Goal: Task Accomplishment & Management: Manage account settings

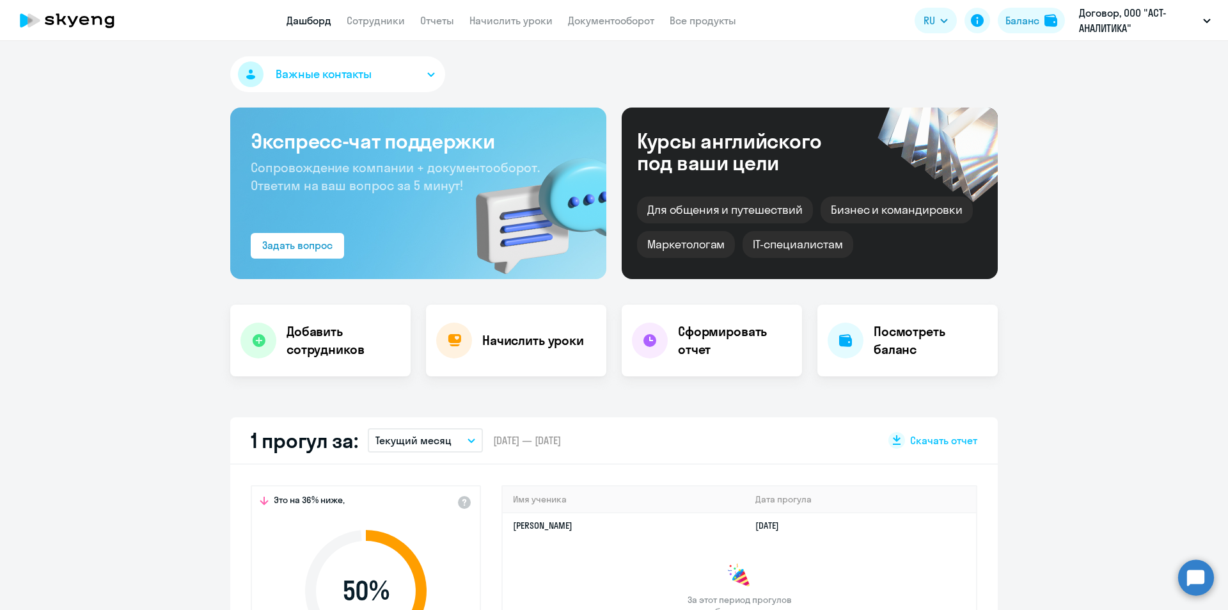
select select "30"
click at [391, 19] on link "Сотрудники" at bounding box center [376, 20] width 58 height 13
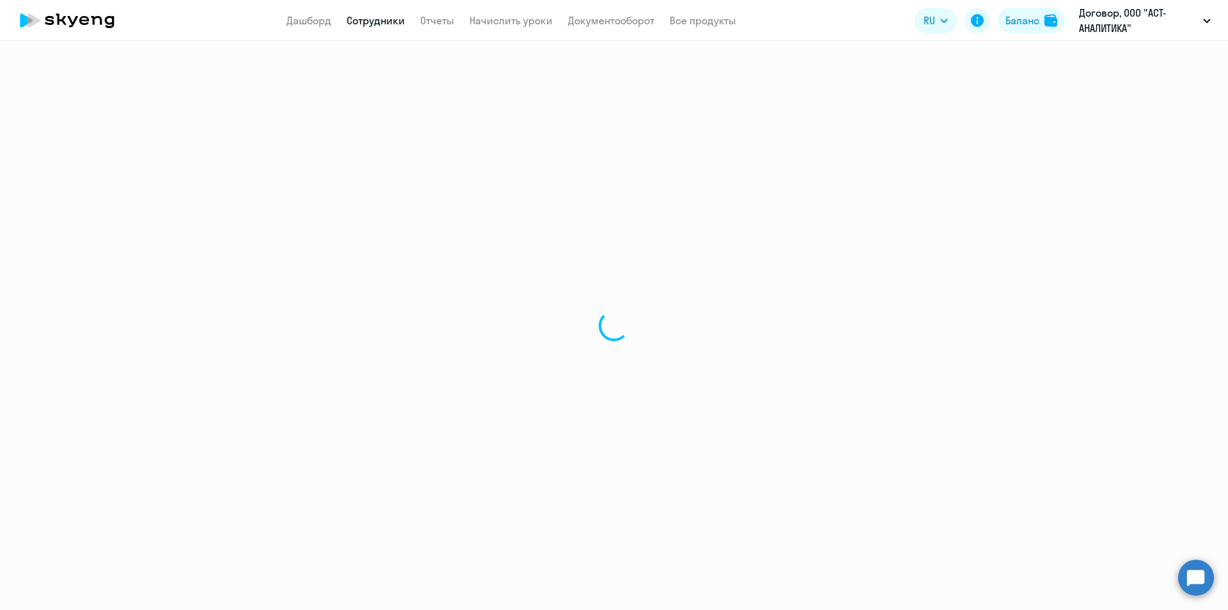
select select "30"
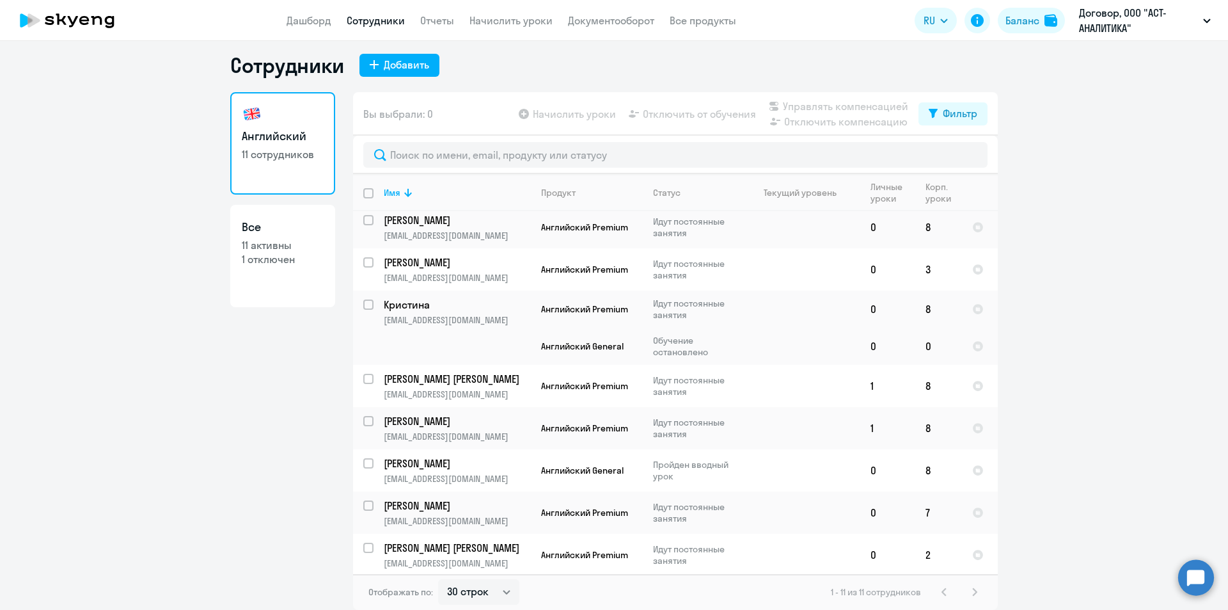
scroll to position [134, 0]
click at [581, 345] on span "Английский General" at bounding box center [582, 344] width 83 height 12
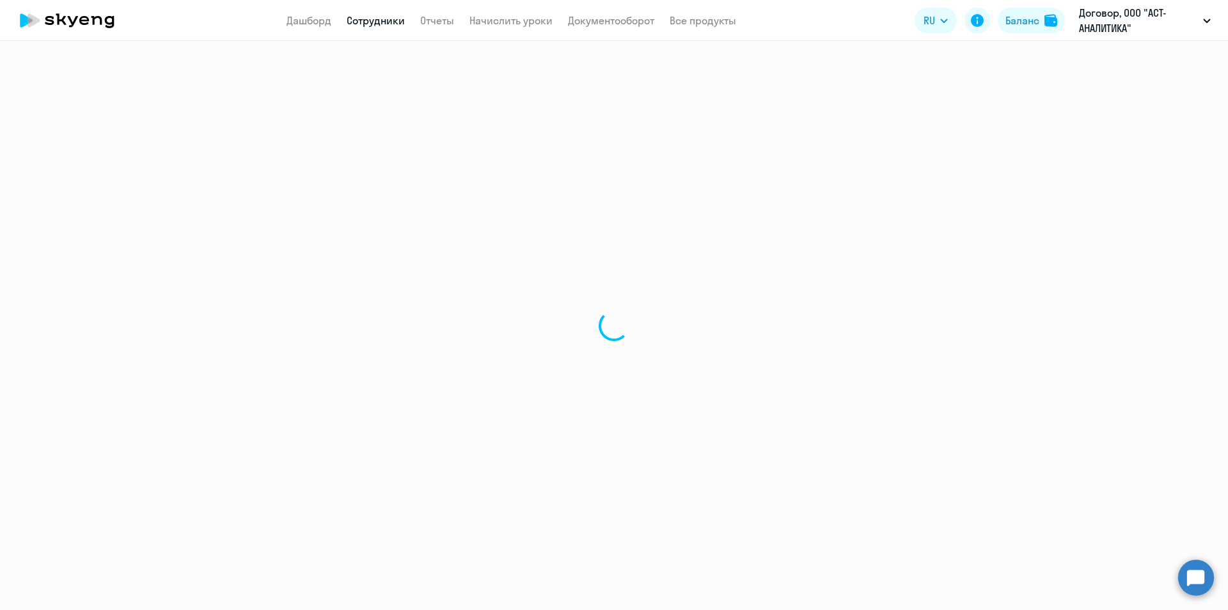
select select "english"
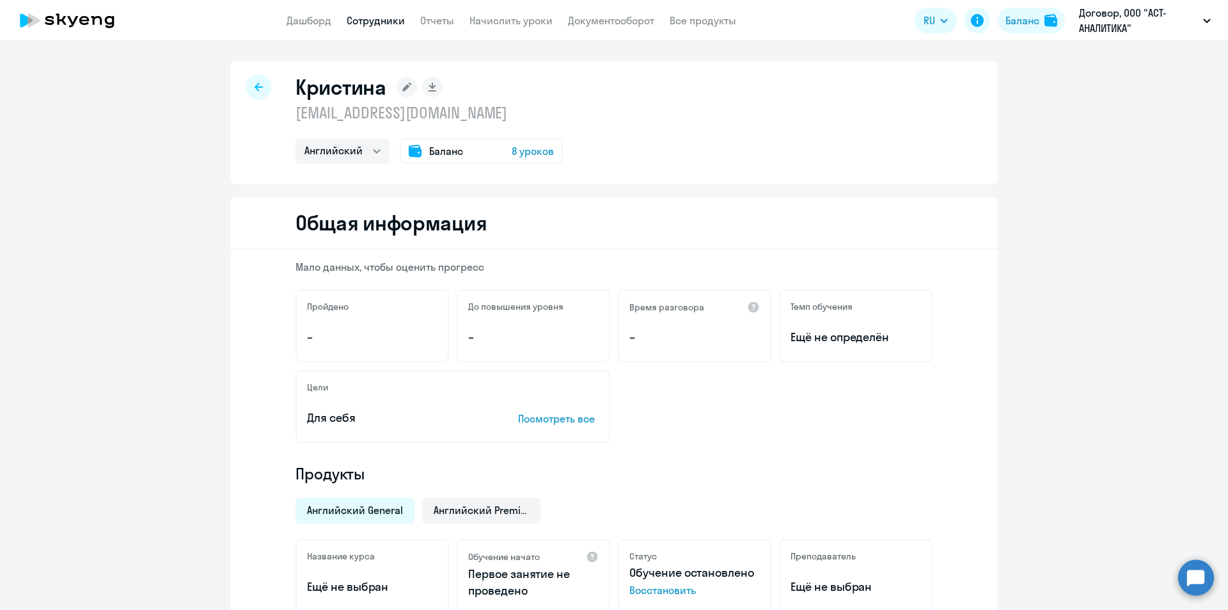
click at [247, 82] on div at bounding box center [259, 87] width 26 height 26
select select "30"
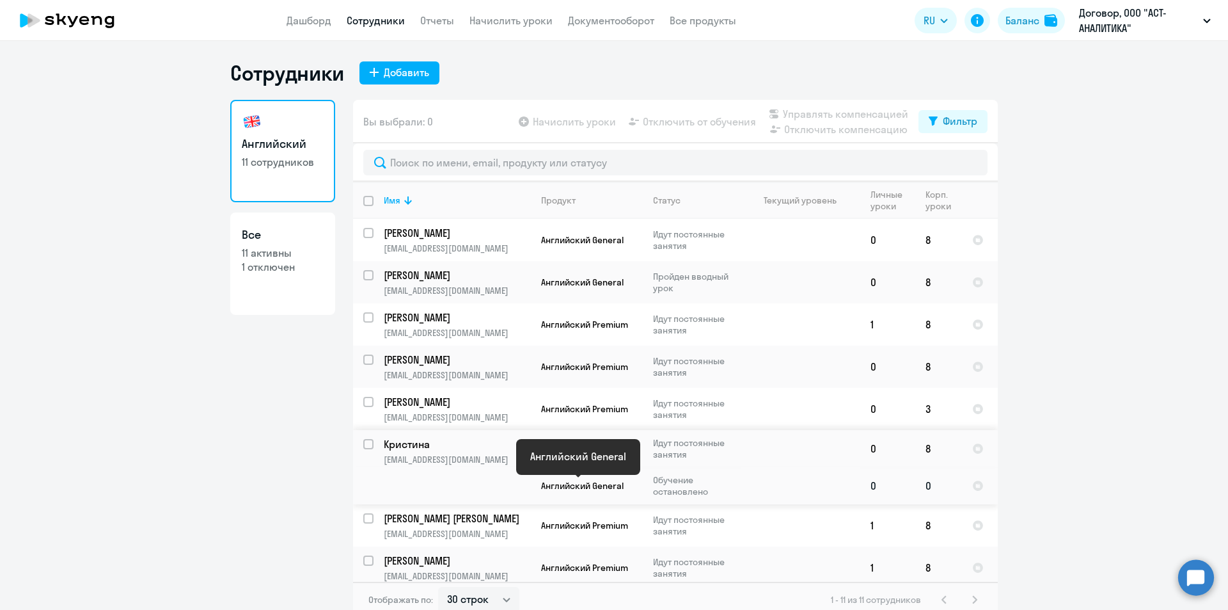
click at [563, 488] on span "Английский General" at bounding box center [582, 486] width 83 height 12
select select "english"
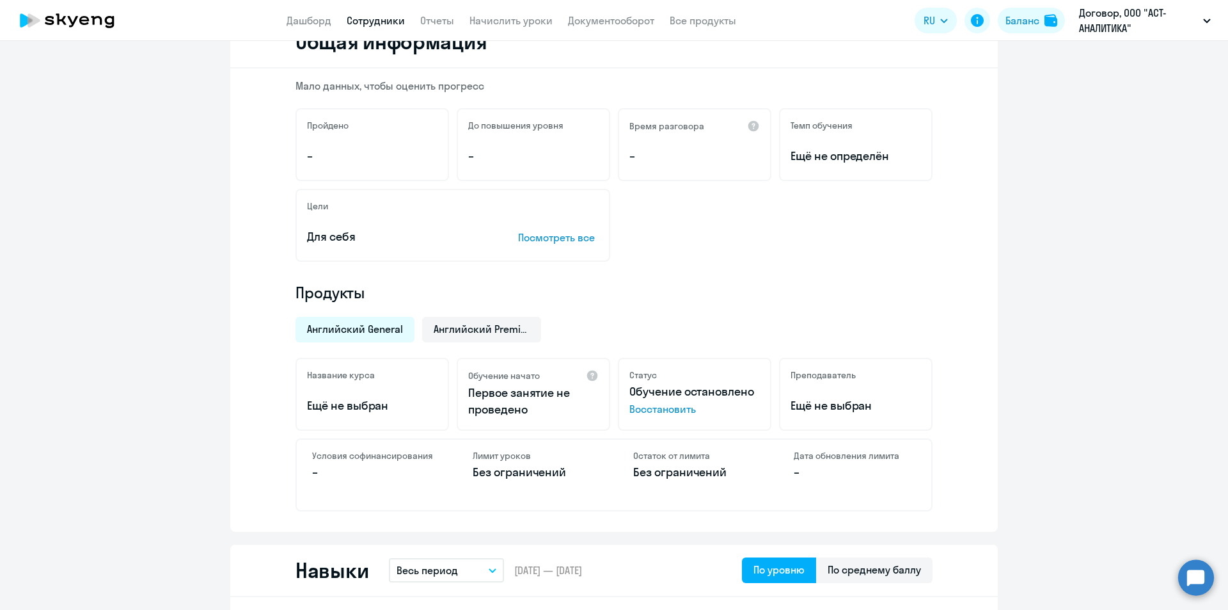
scroll to position [256, 0]
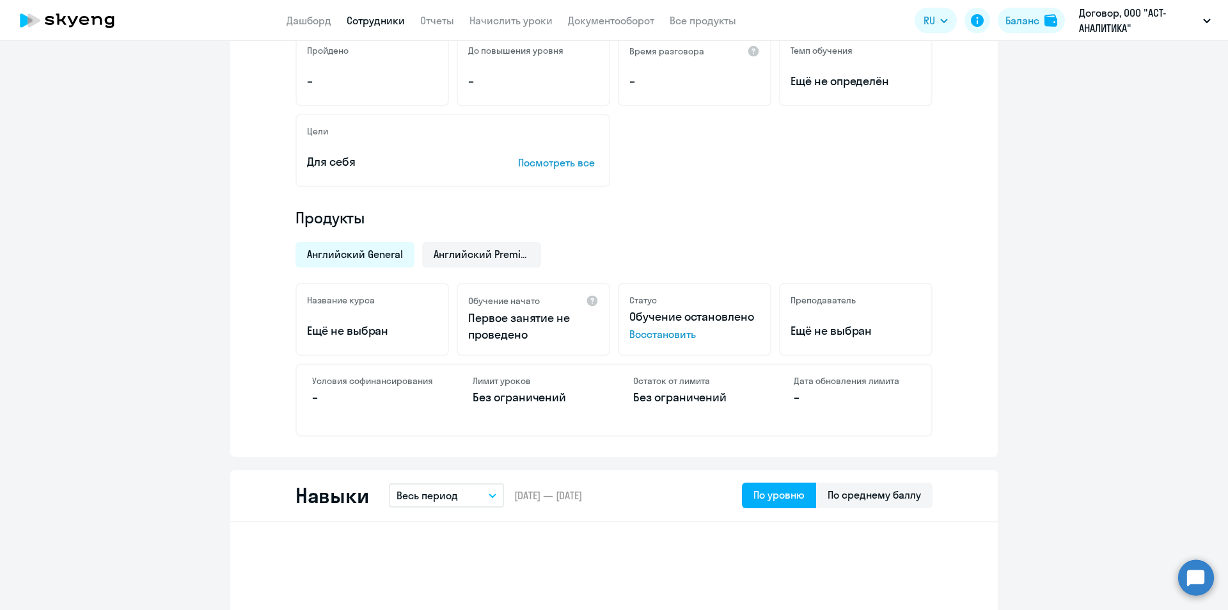
click at [553, 162] on p "Посмотреть все" at bounding box center [558, 162] width 81 height 15
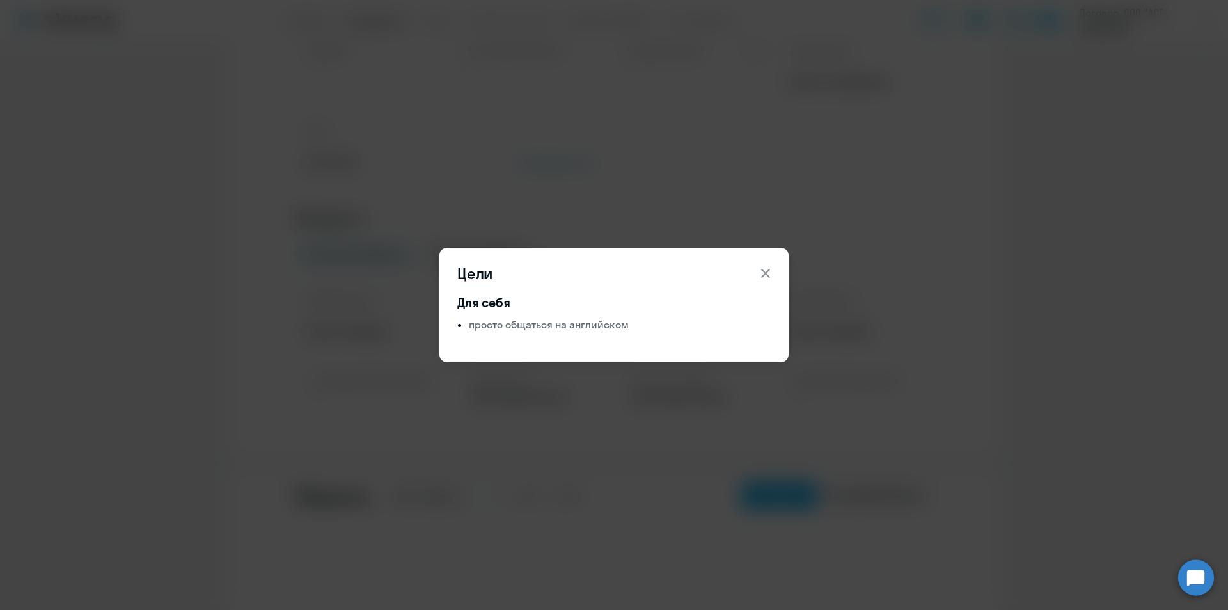
click at [764, 272] on icon at bounding box center [765, 273] width 9 height 9
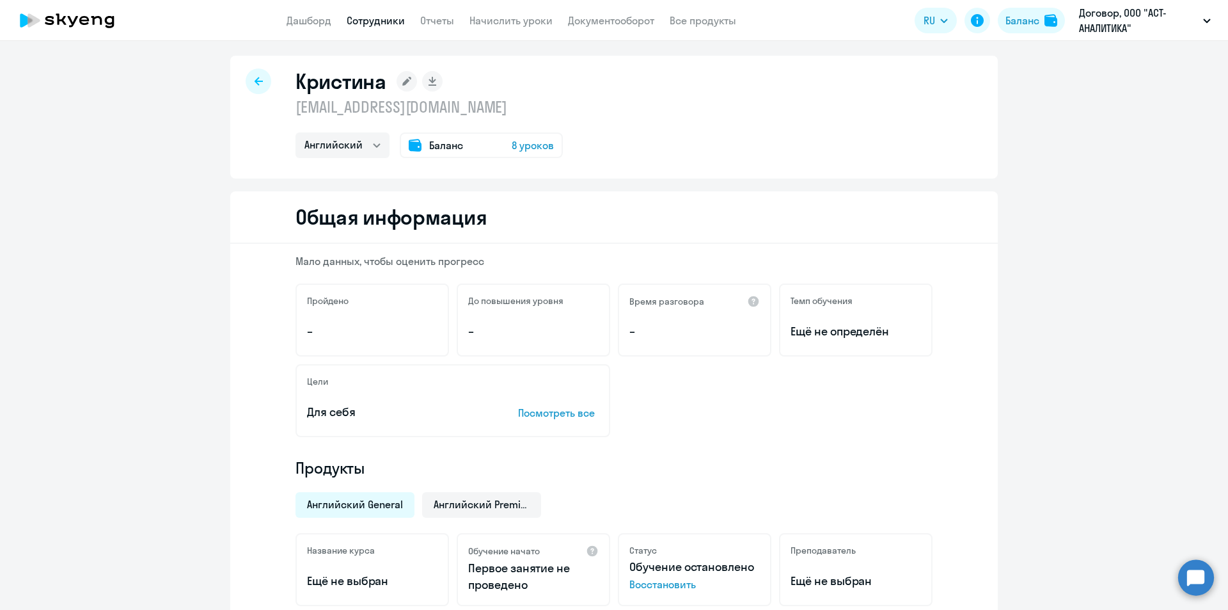
scroll to position [0, 0]
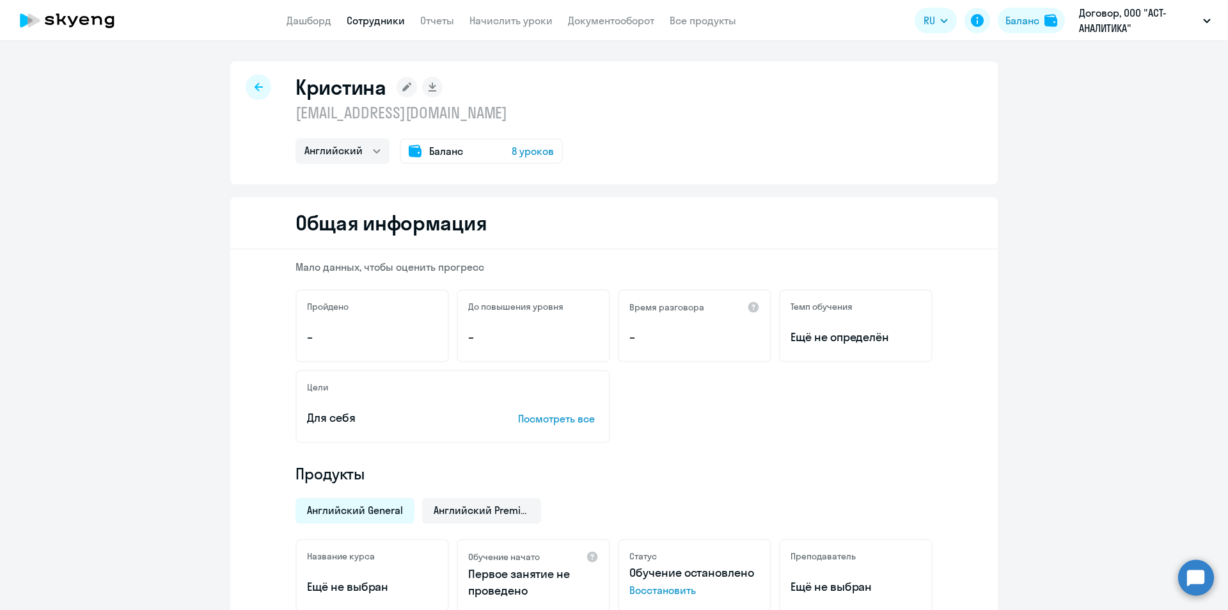
click at [255, 84] on icon at bounding box center [259, 87] width 8 height 8
select select "30"
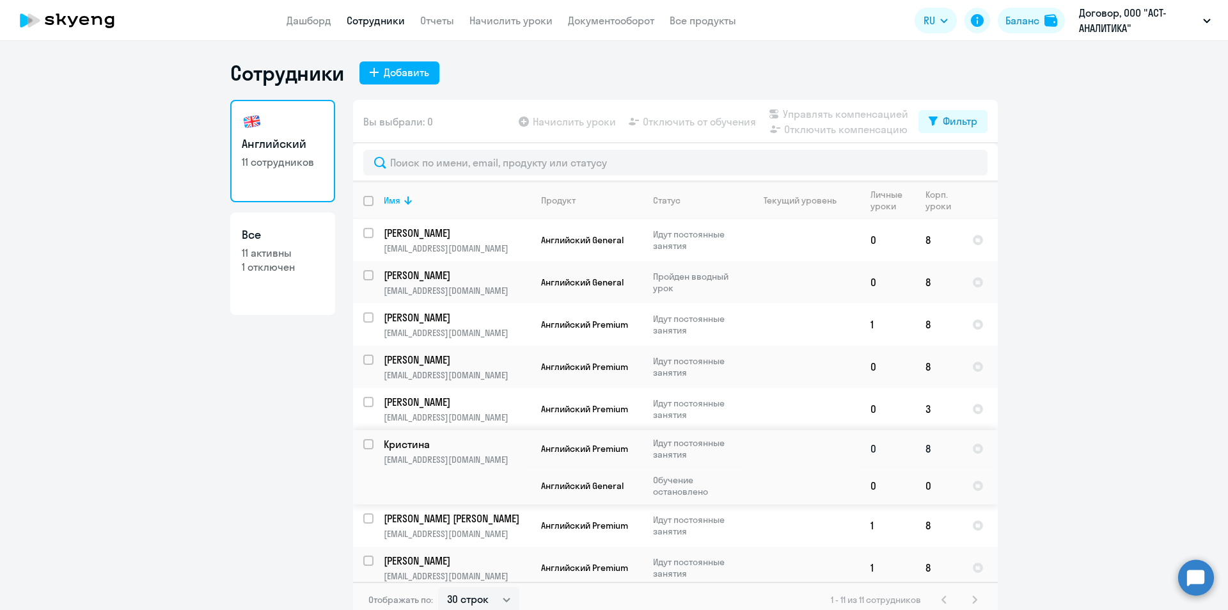
click at [515, 447] on p "Кристина" at bounding box center [456, 444] width 145 height 14
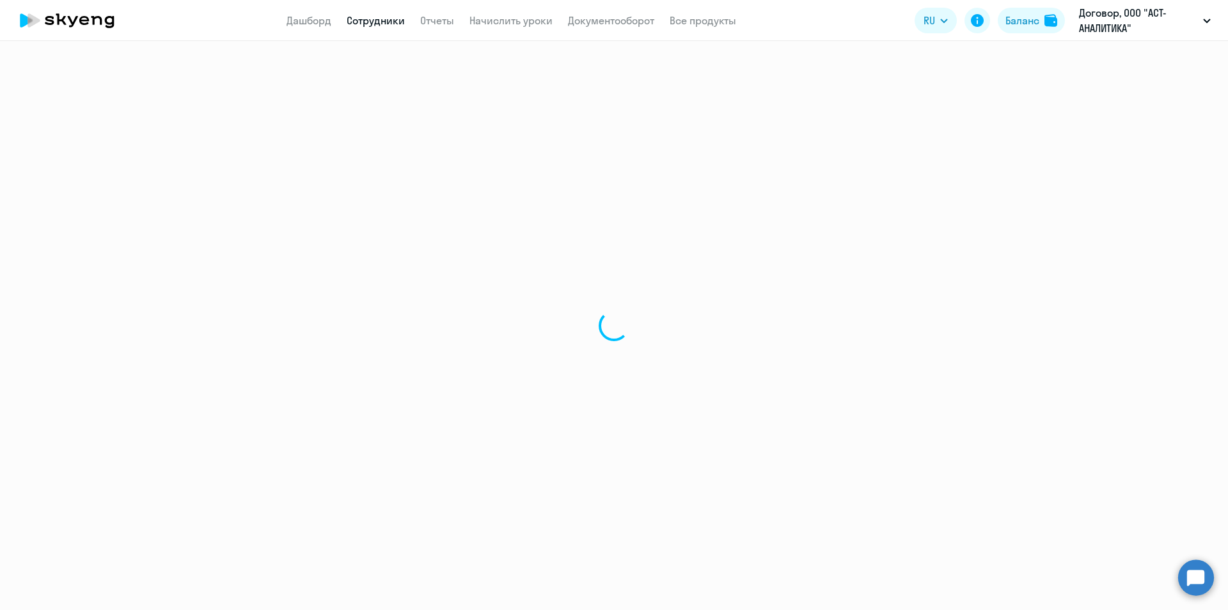
select select "english"
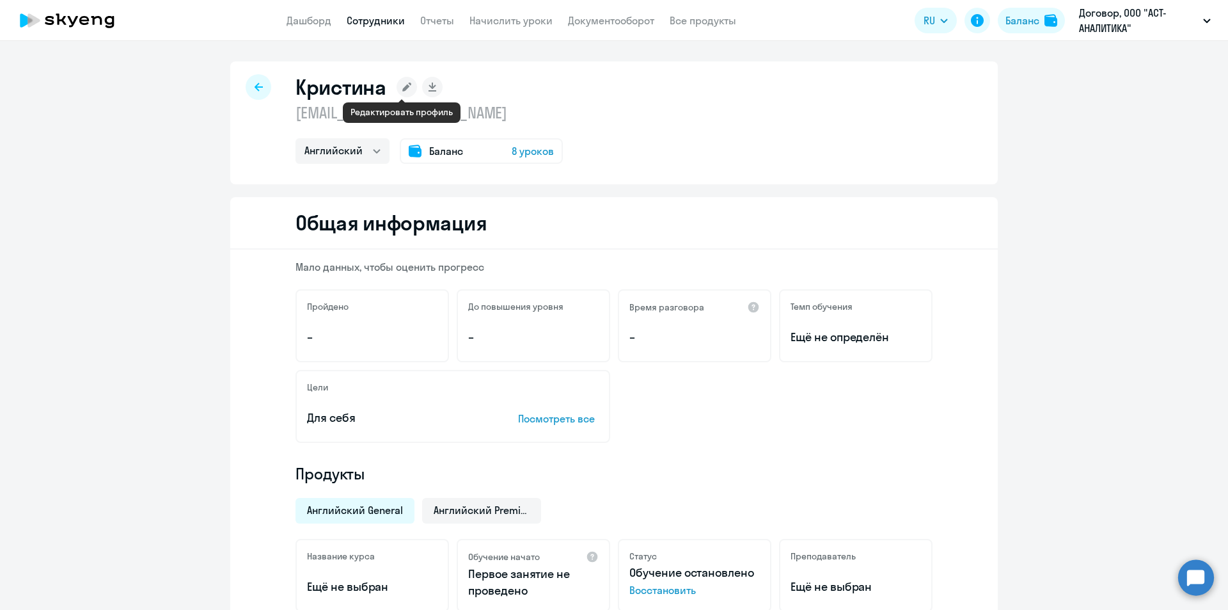
click at [398, 86] on rect at bounding box center [407, 87] width 20 height 20
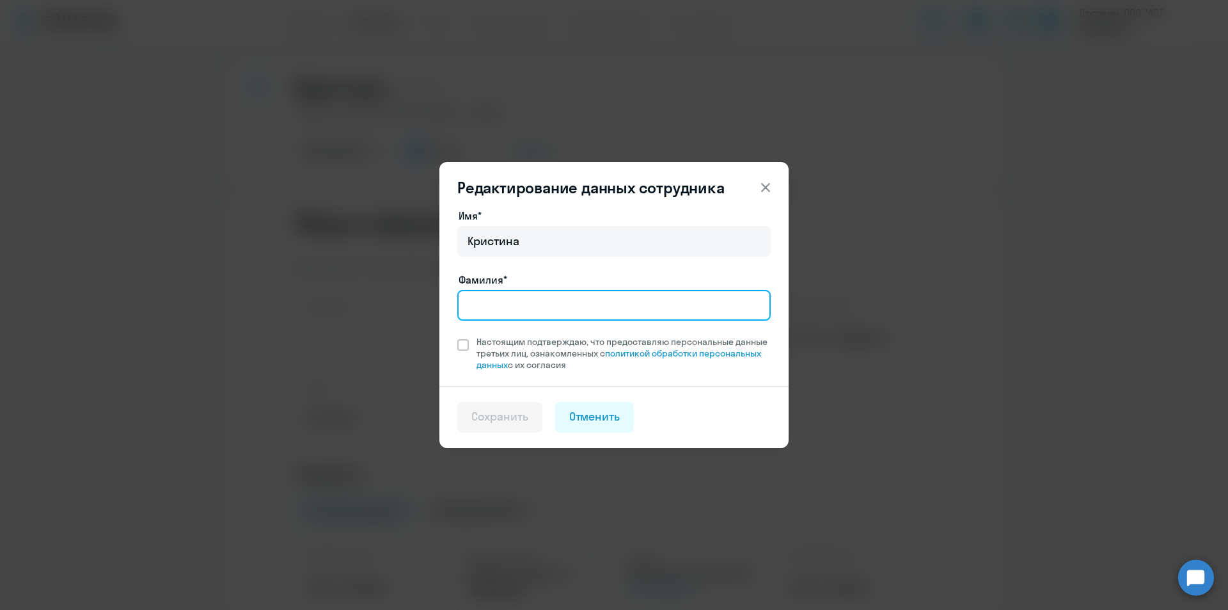
click at [523, 305] on input "Фамилия*" at bounding box center [613, 305] width 313 height 31
type input "[PERSON_NAME]"
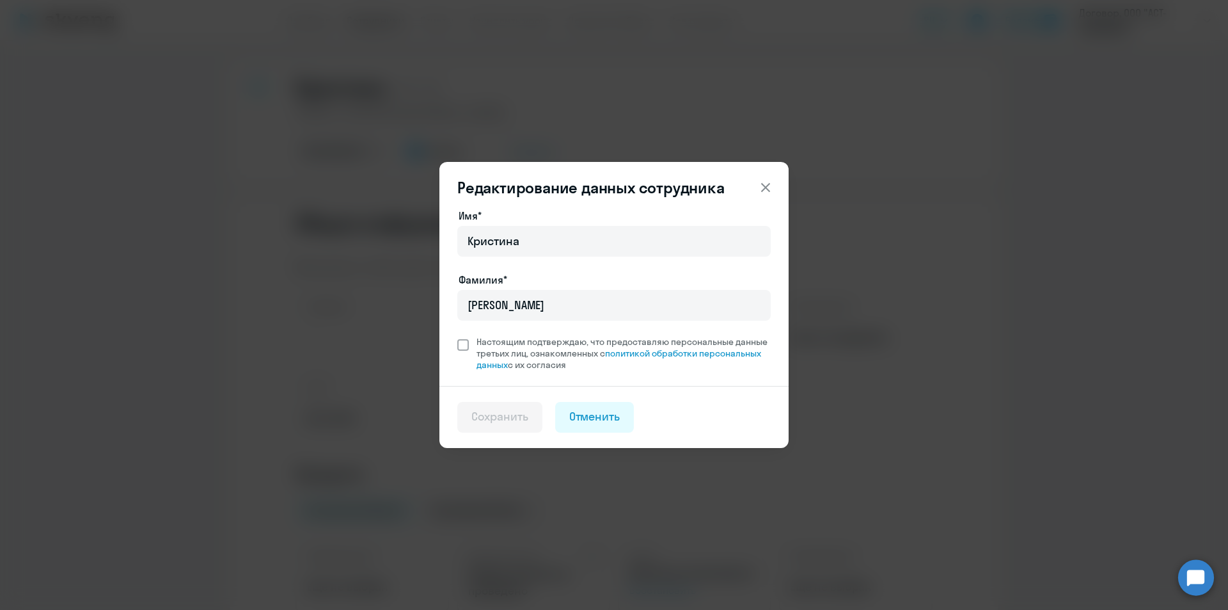
click at [459, 347] on span at bounding box center [463, 345] width 12 height 12
click at [457, 336] on input "Настоящим подтверждаю, что предоставляю персональные данные третьих лиц, ознако…" at bounding box center [457, 335] width 1 height 1
checkbox input "true"
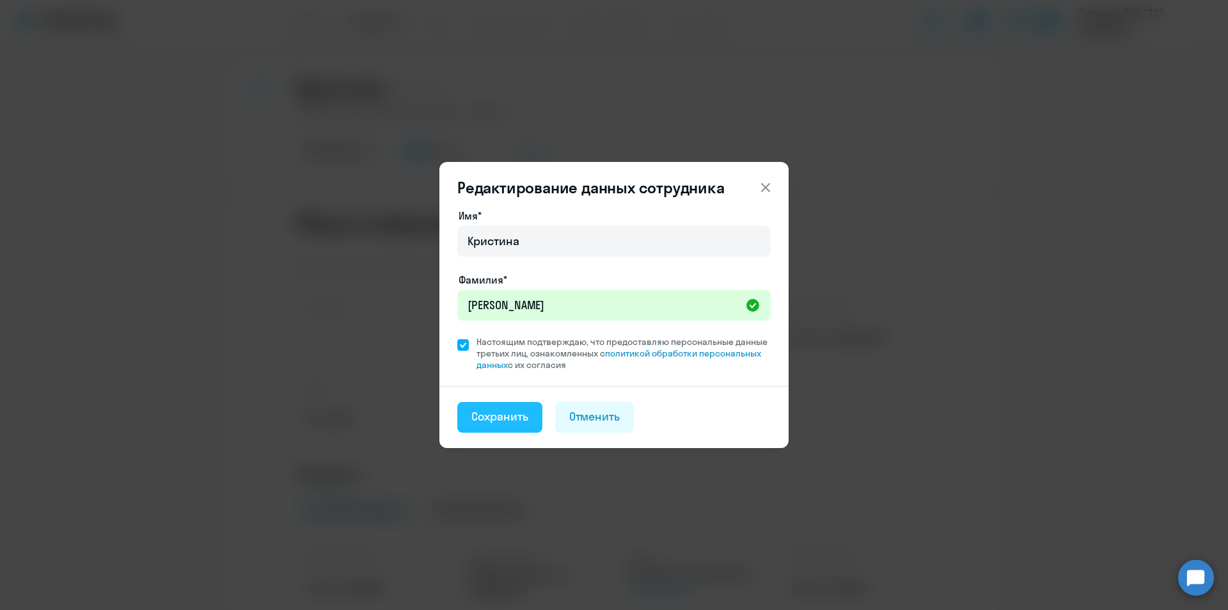
click at [493, 416] on div "Сохранить" at bounding box center [499, 416] width 57 height 17
select select "english"
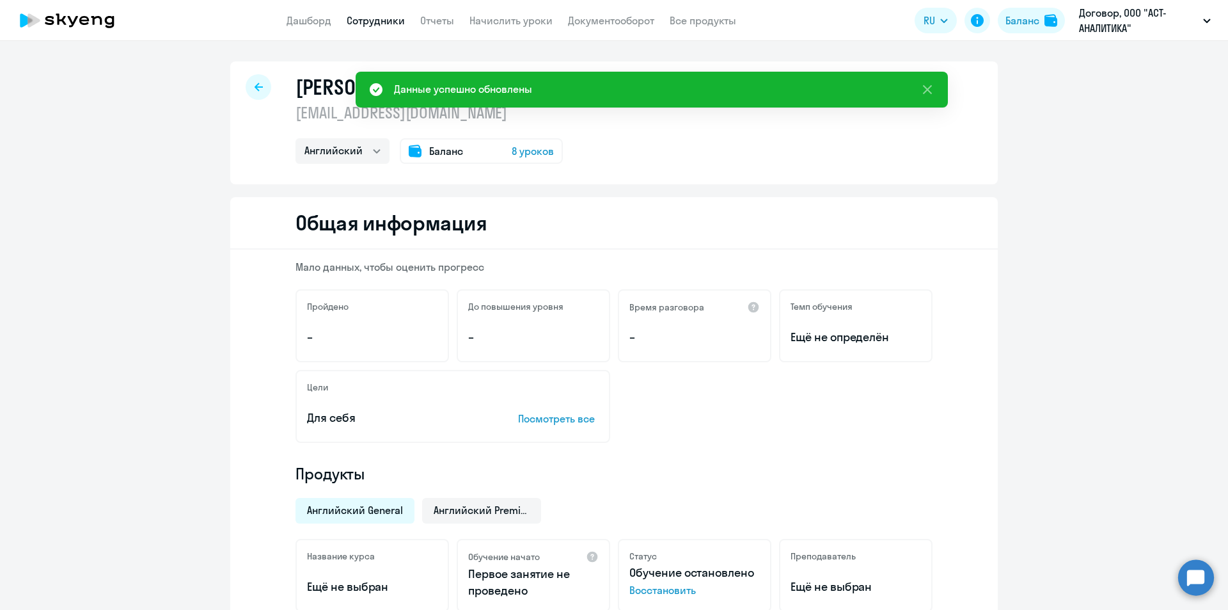
click at [255, 89] on icon at bounding box center [259, 87] width 8 height 9
select select "30"
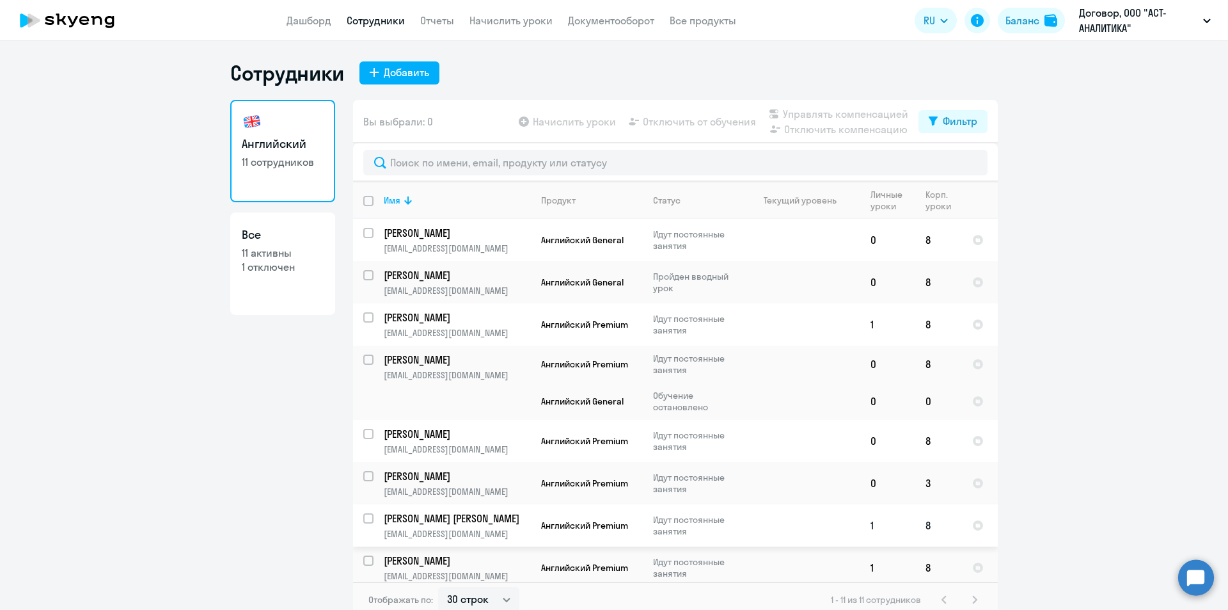
click at [420, 511] on p "[PERSON_NAME] [PERSON_NAME]" at bounding box center [456, 518] width 145 height 14
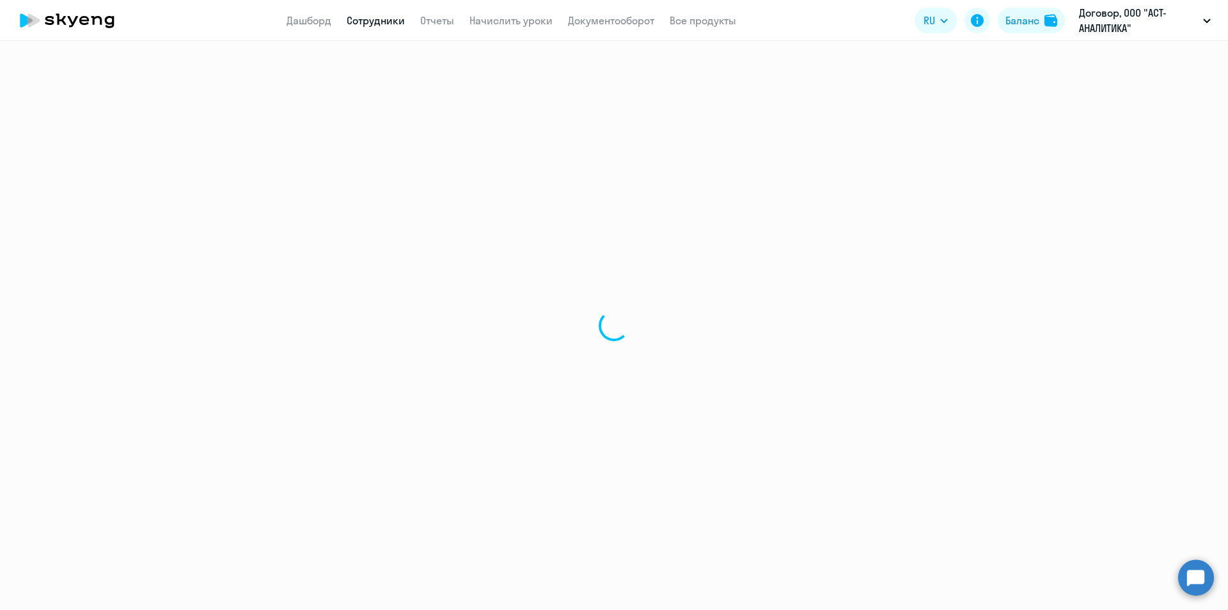
select select "english"
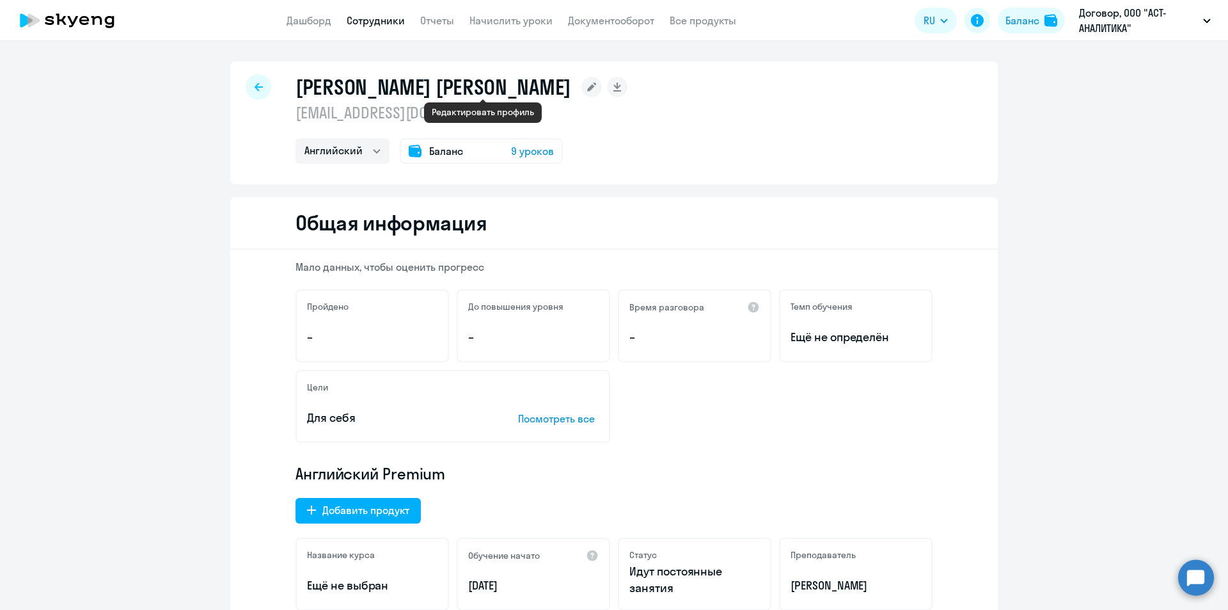
click at [581, 83] on rect at bounding box center [591, 87] width 20 height 20
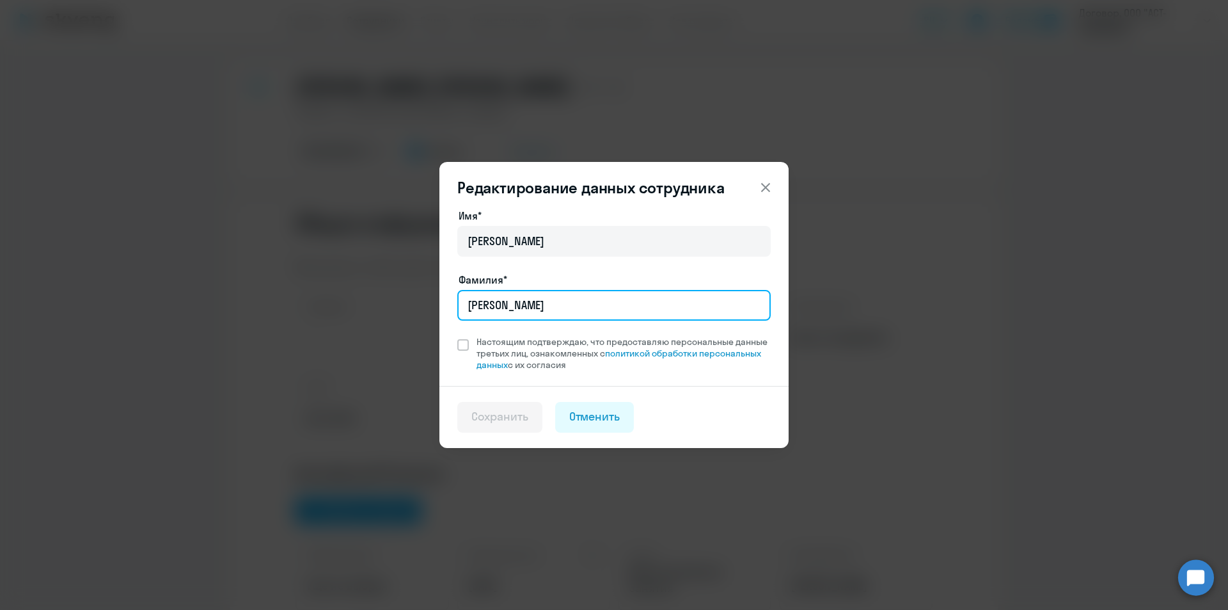
drag, startPoint x: 556, startPoint y: 306, endPoint x: 249, endPoint y: 284, distance: 307.1
click at [249, 284] on div "Редактирование данных сотрудника Имя* [PERSON_NAME] подтверждаю, что предоставл…" at bounding box center [614, 305] width 1228 height 610
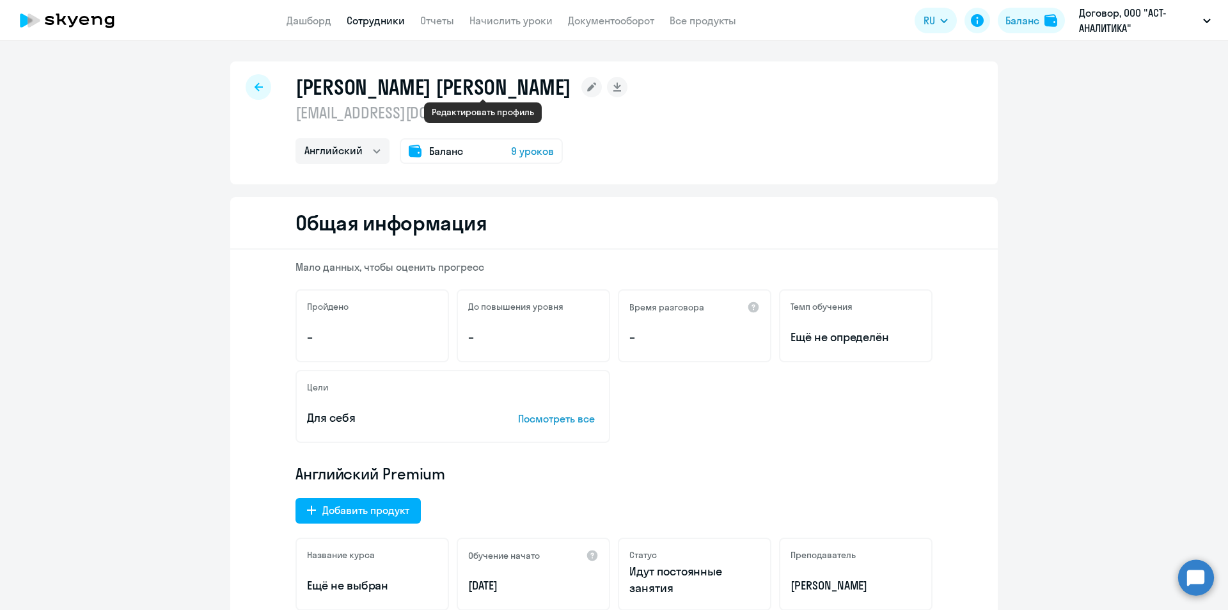
click at [587, 86] on icon at bounding box center [591, 87] width 9 height 9
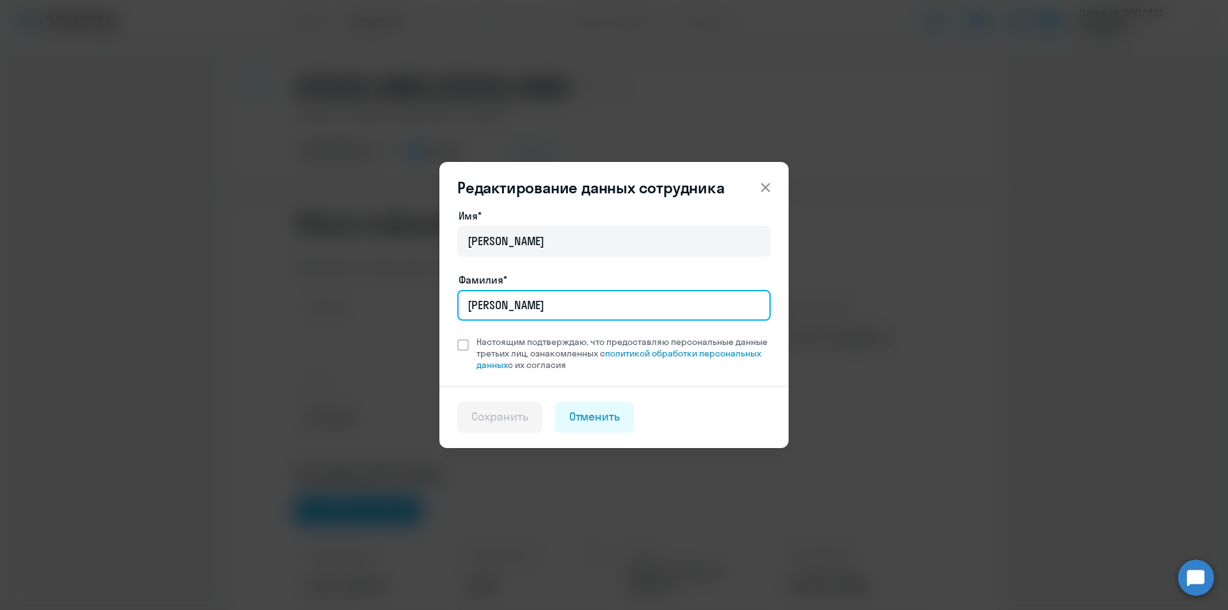
drag, startPoint x: 546, startPoint y: 302, endPoint x: 464, endPoint y: 291, distance: 82.0
click at [464, 291] on input "[PERSON_NAME]" at bounding box center [613, 305] width 313 height 31
click at [766, 188] on icon at bounding box center [765, 187] width 9 height 9
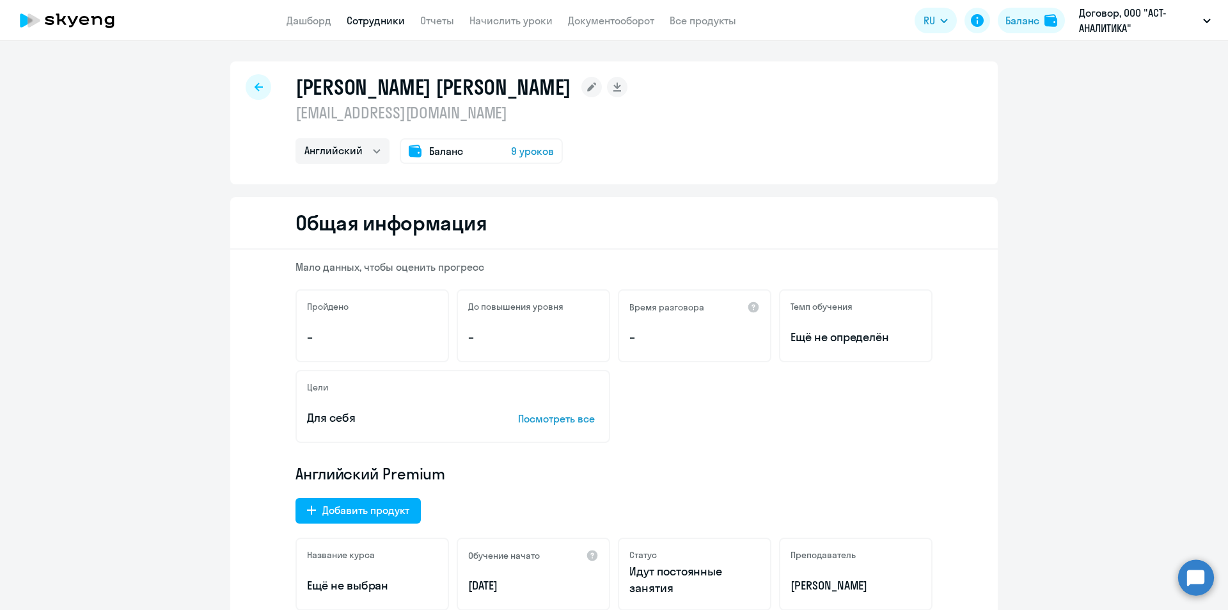
click at [1098, 8] on p "Договор, ООО "АСТ-АНАЛИТИКА"" at bounding box center [1138, 20] width 119 height 31
click at [261, 87] on div at bounding box center [259, 87] width 26 height 26
select select "30"
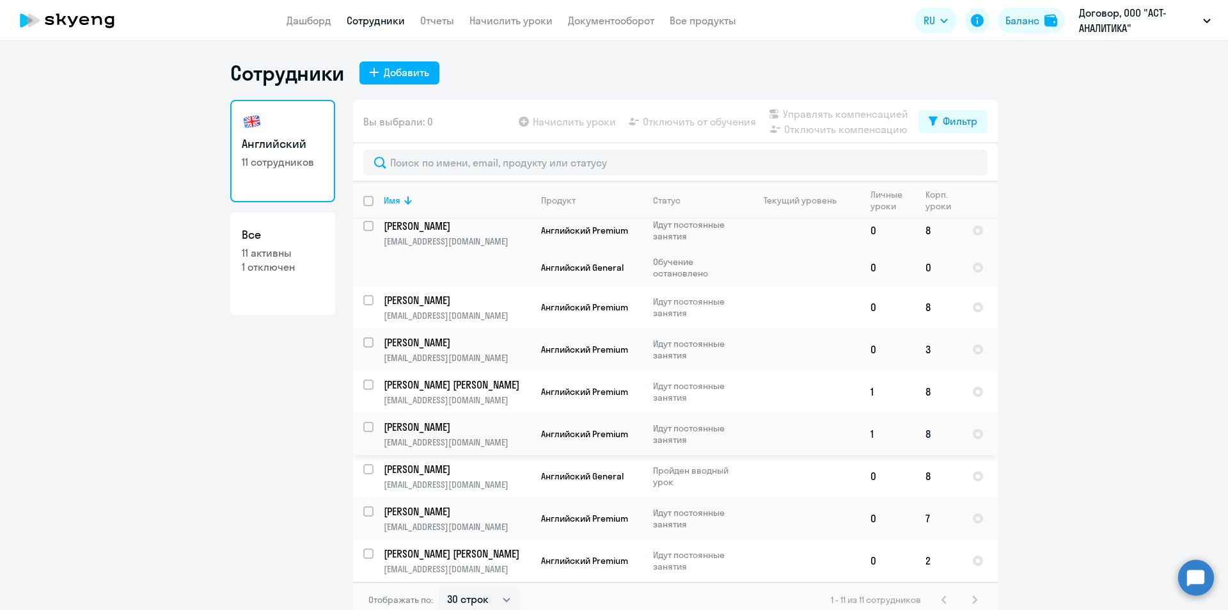
scroll to position [6, 0]
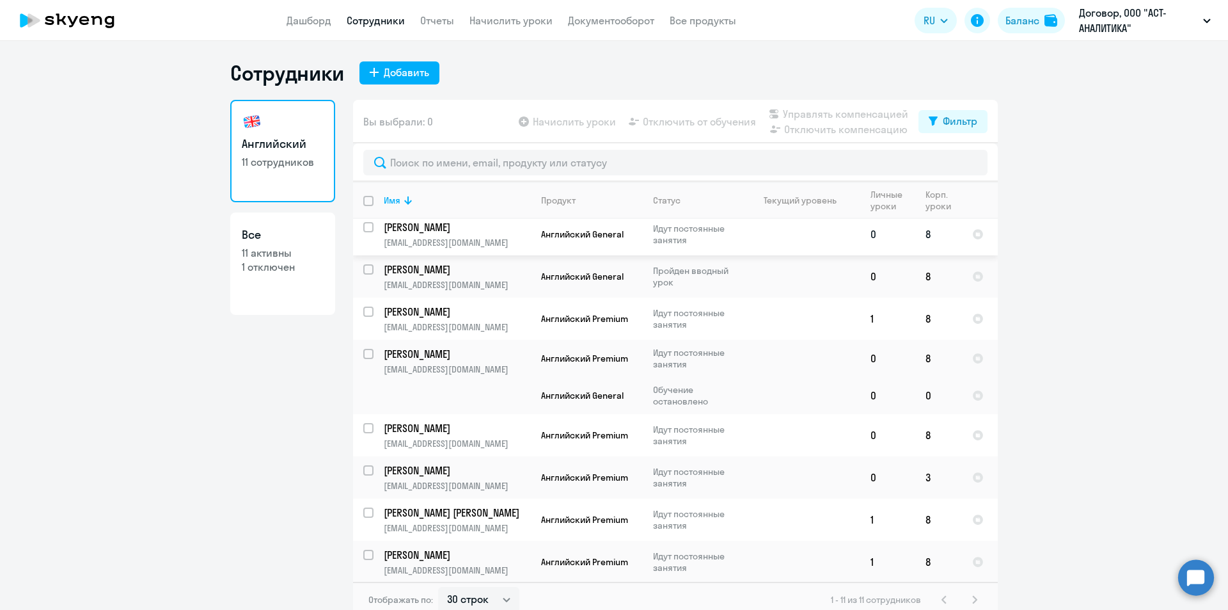
click at [567, 238] on span "Английский General" at bounding box center [582, 234] width 83 height 12
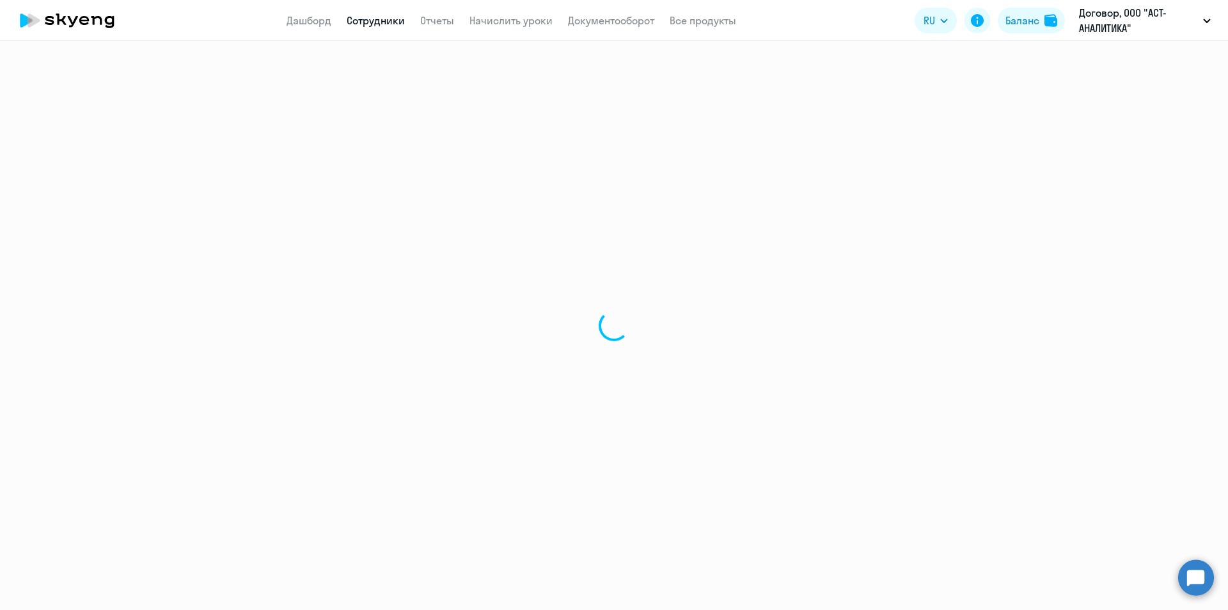
select select "english"
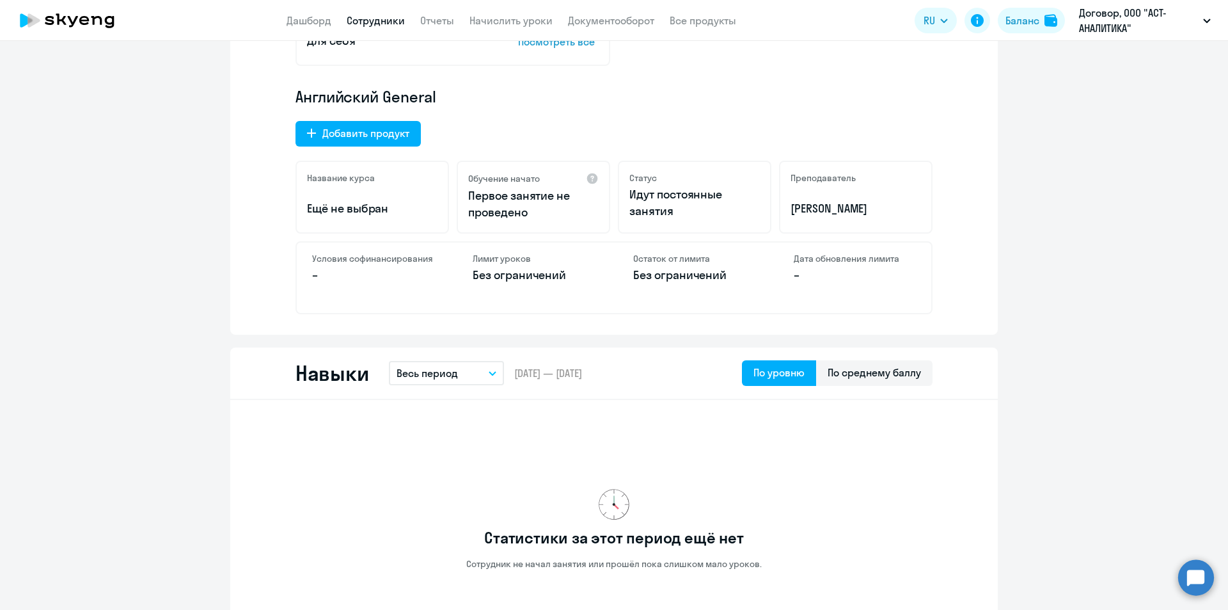
scroll to position [123, 0]
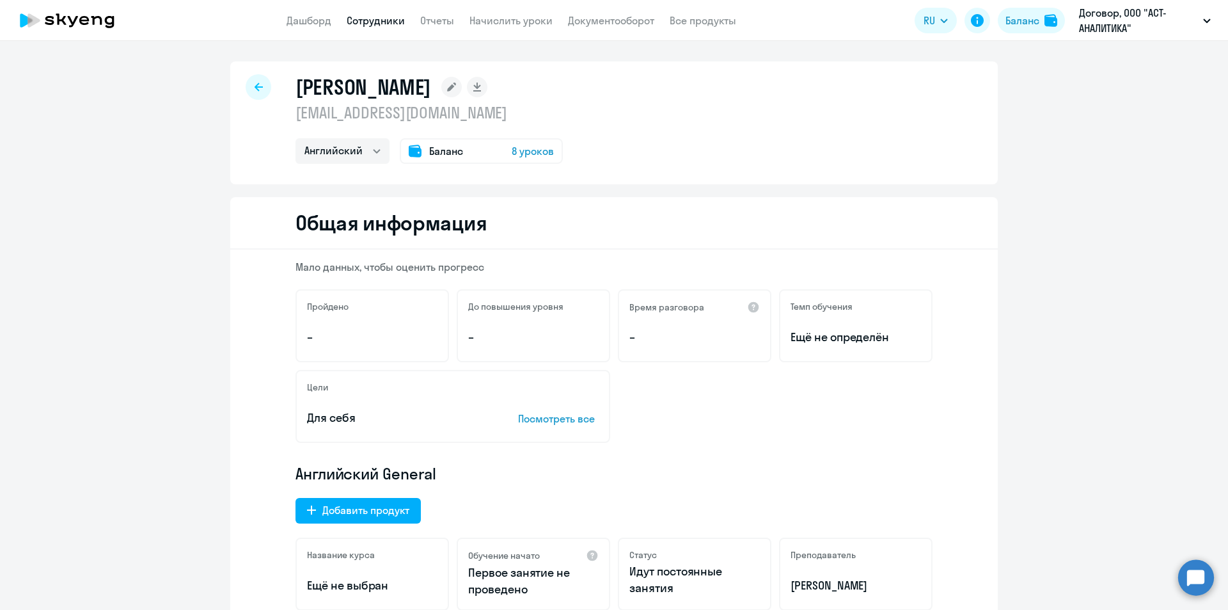
select select "30"
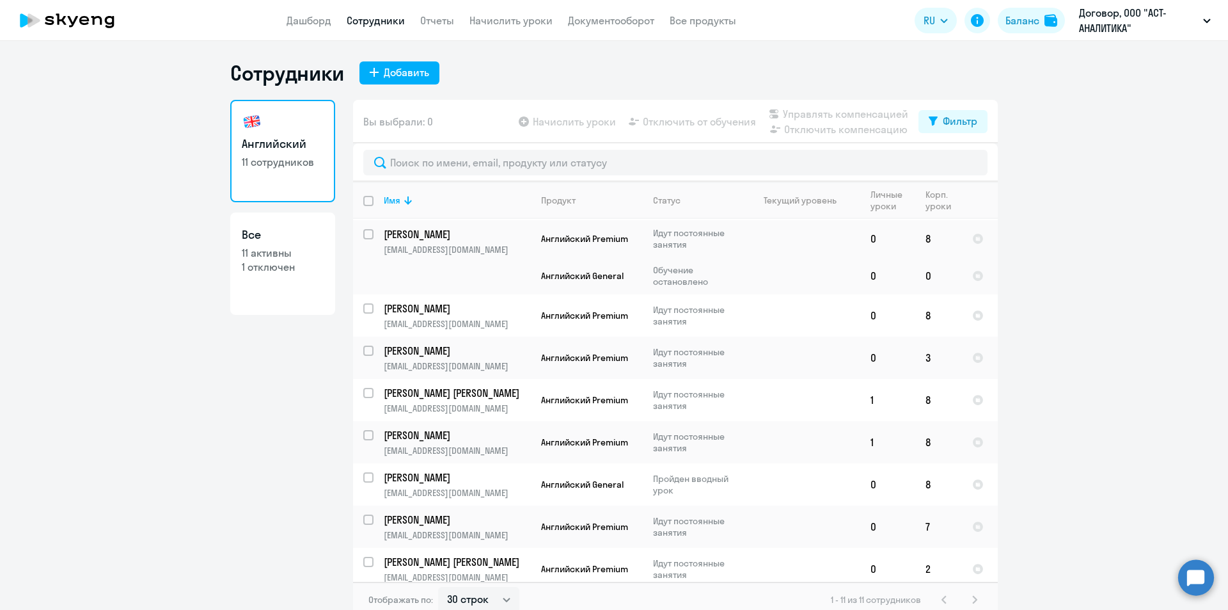
scroll to position [134, 0]
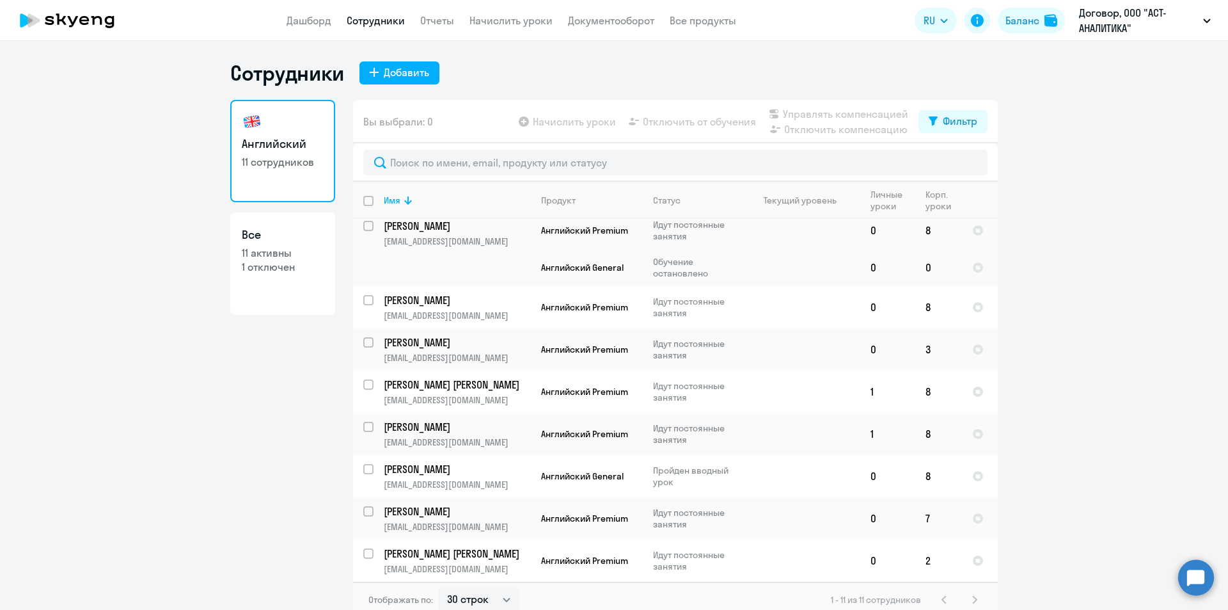
click at [826, 114] on app-table-action-button "Управлять компенсацией" at bounding box center [837, 113] width 142 height 15
click at [956, 118] on div "Фильтр" at bounding box center [960, 120] width 35 height 15
click at [271, 254] on p "11 активны" at bounding box center [283, 253] width 82 height 14
select select "30"
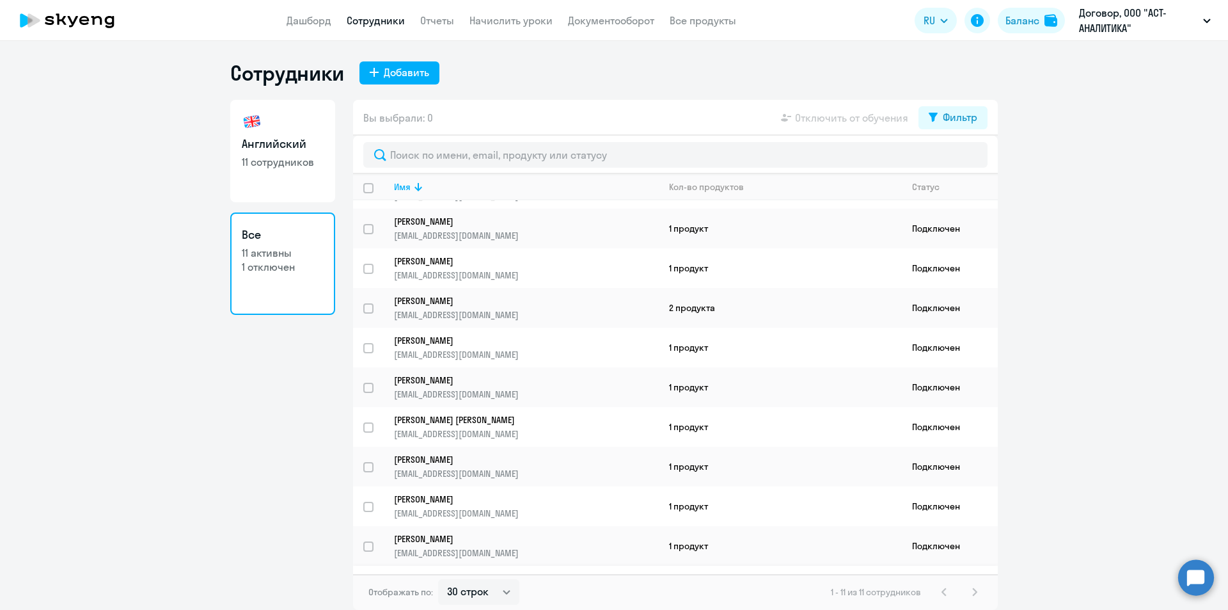
scroll to position [63, 0]
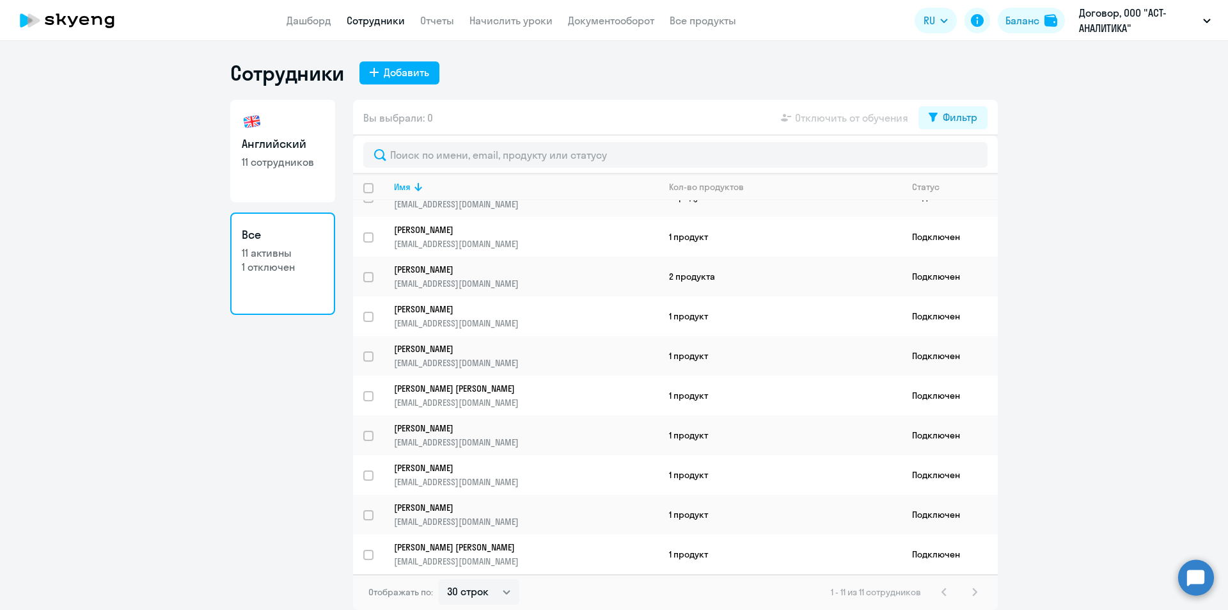
click at [881, 118] on app-table-action-button "Отключить от обучения" at bounding box center [843, 117] width 130 height 15
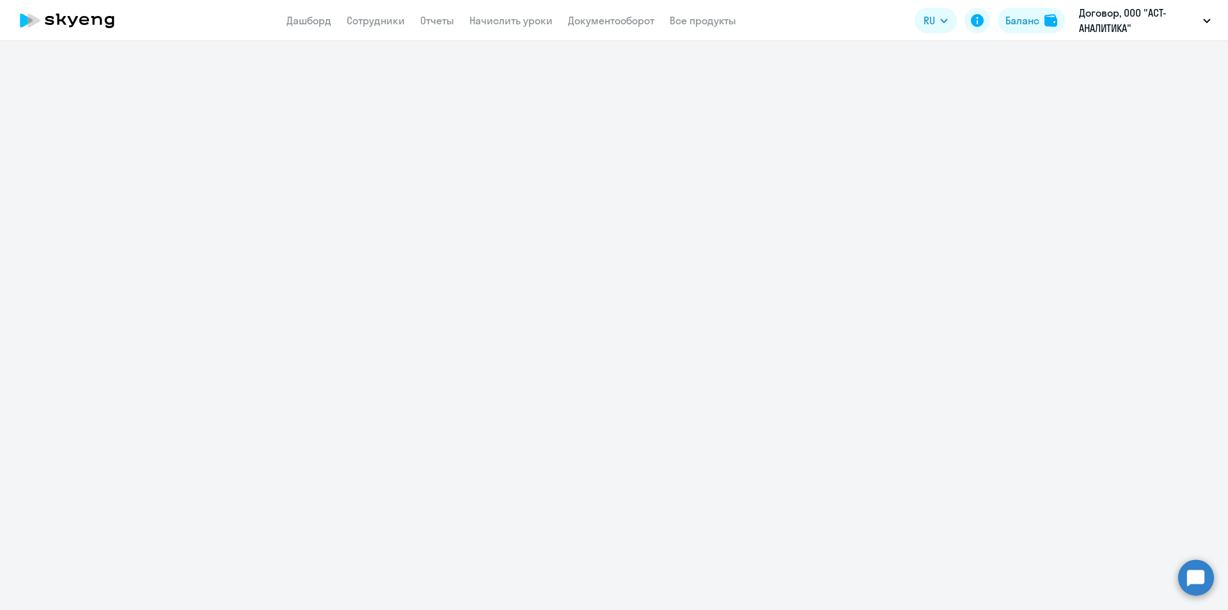
drag, startPoint x: 874, startPoint y: 165, endPoint x: 826, endPoint y: 227, distance: 78.4
click at [874, 166] on div at bounding box center [614, 325] width 1228 height 569
drag, startPoint x: 975, startPoint y: 267, endPoint x: 858, endPoint y: 269, distance: 117.1
click at [949, 269] on div at bounding box center [614, 325] width 1228 height 569
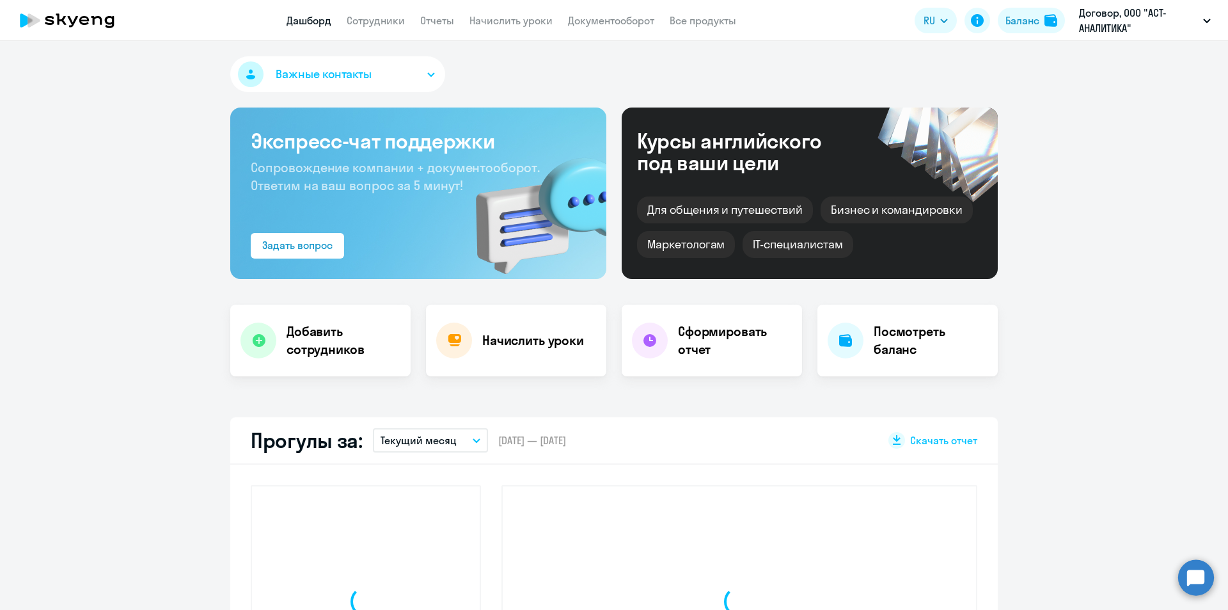
click at [301, 19] on link "Дашборд" at bounding box center [309, 20] width 45 height 13
select select "30"
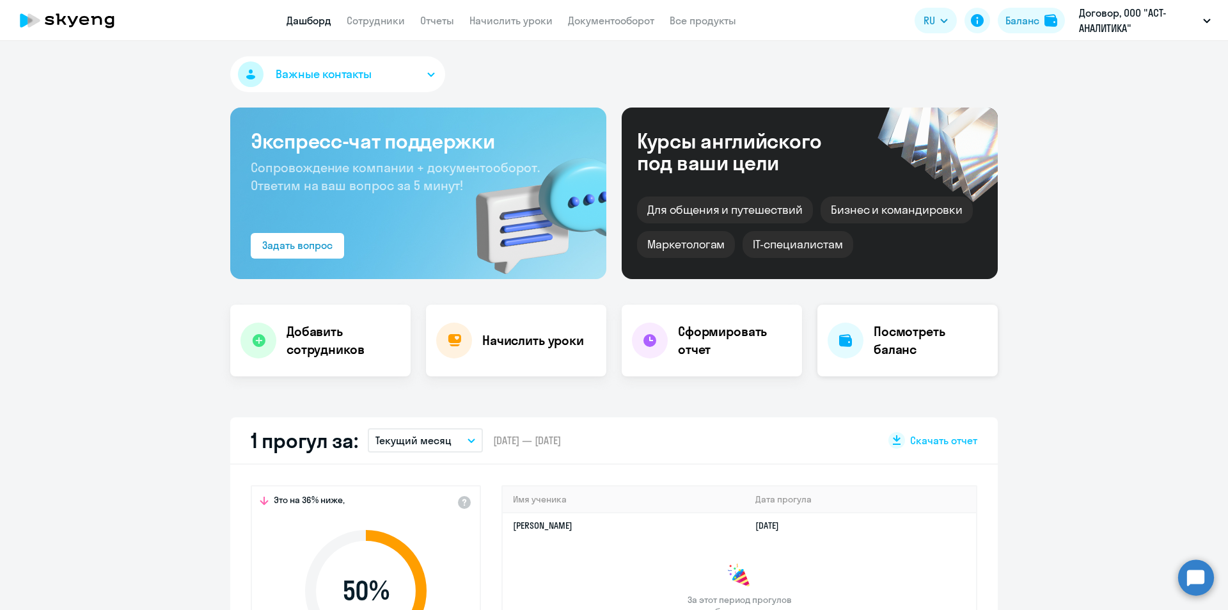
click at [864, 320] on div "Посмотреть баланс" at bounding box center [907, 340] width 180 height 72
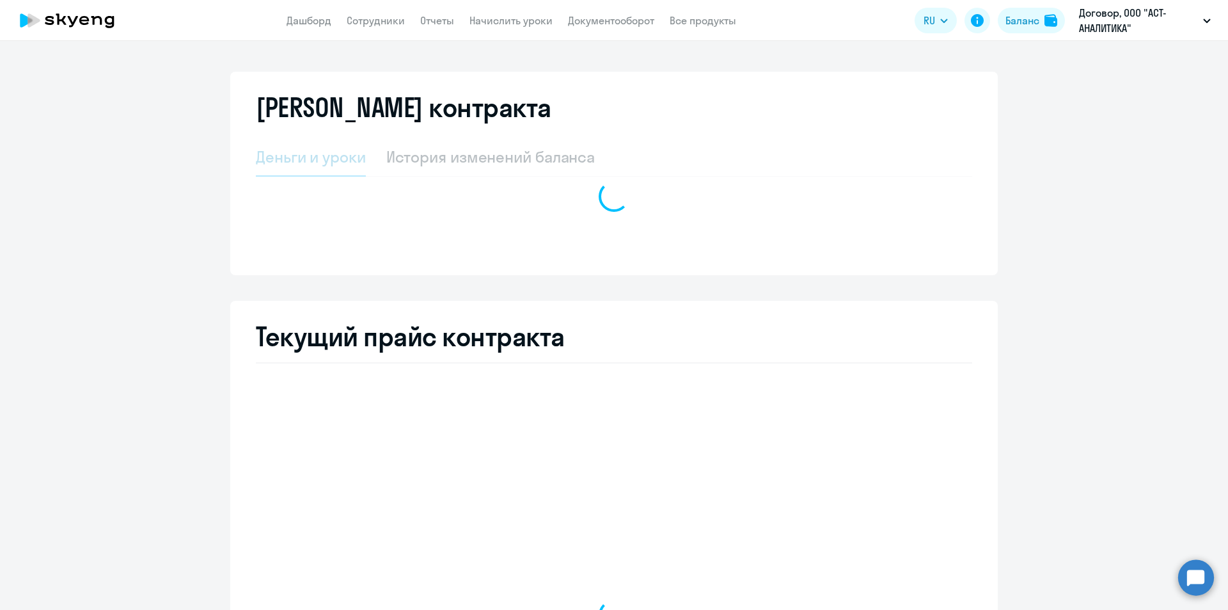
select select "english_adult_not_native_speaker"
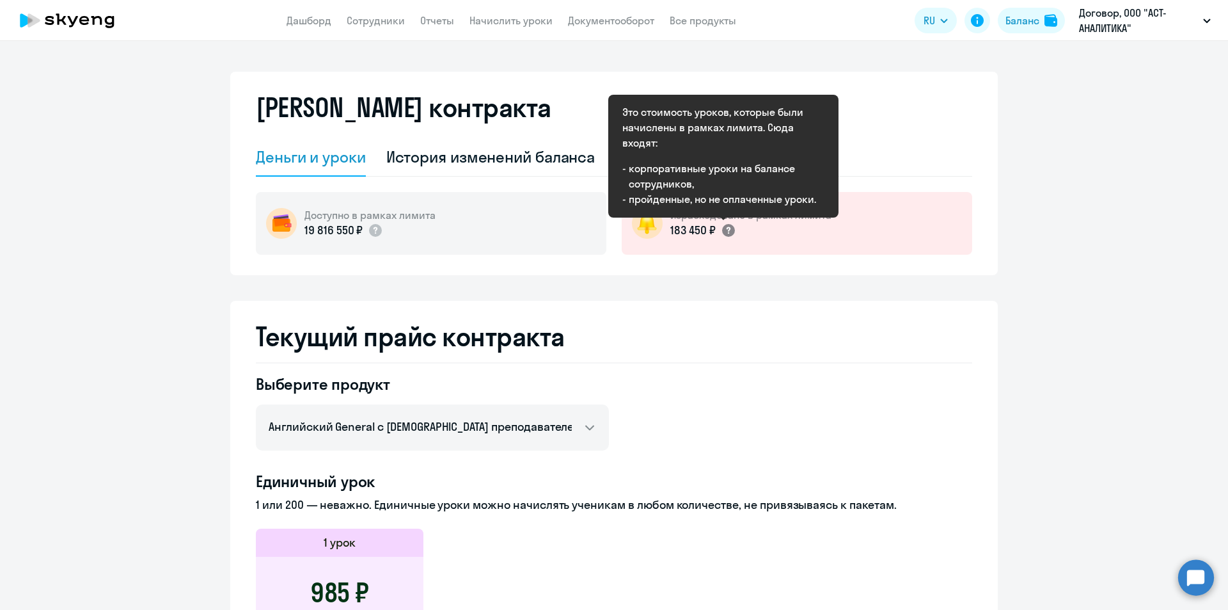
click at [726, 227] on icon at bounding box center [728, 230] width 4 height 7
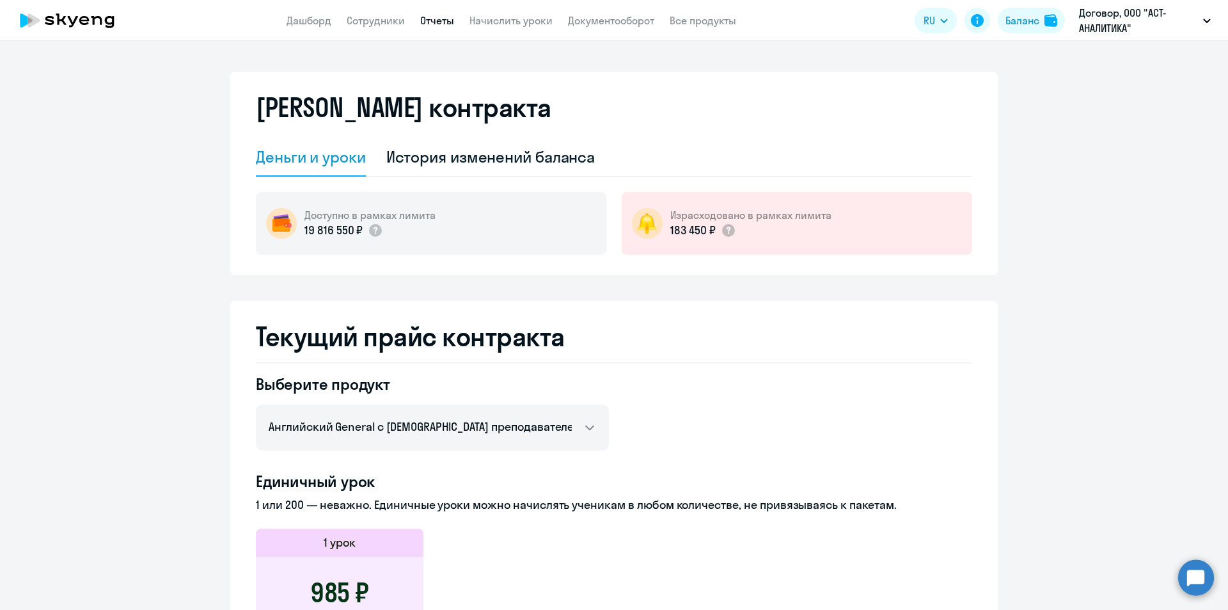
click at [445, 20] on link "Отчеты" at bounding box center [437, 20] width 34 height 13
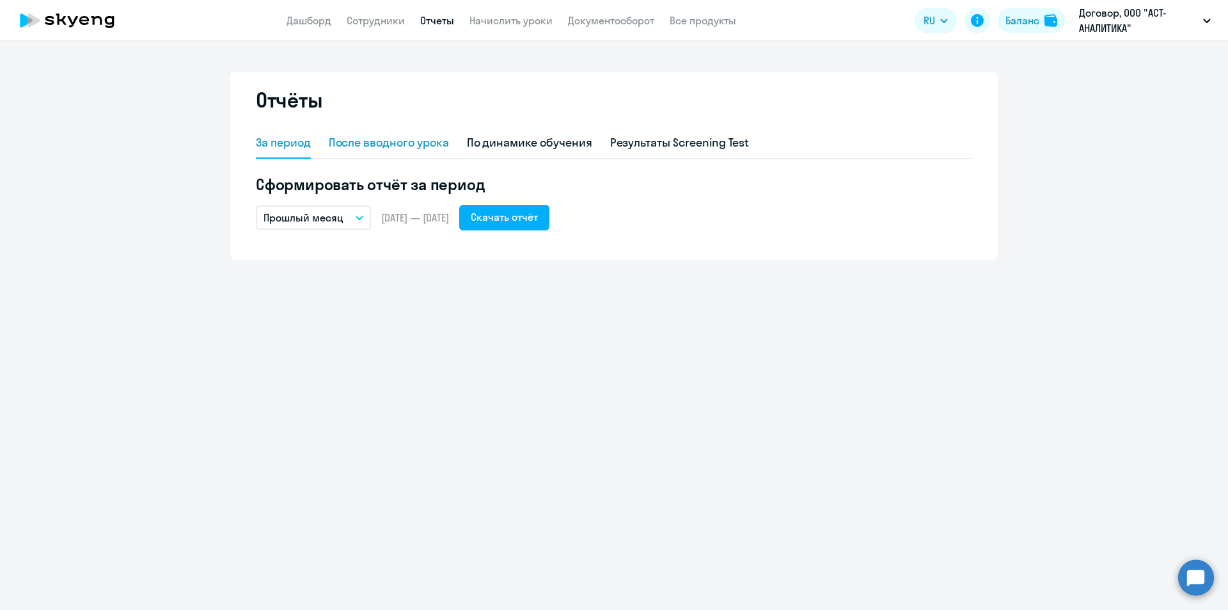
click at [417, 148] on div "После вводного урока" at bounding box center [389, 142] width 120 height 17
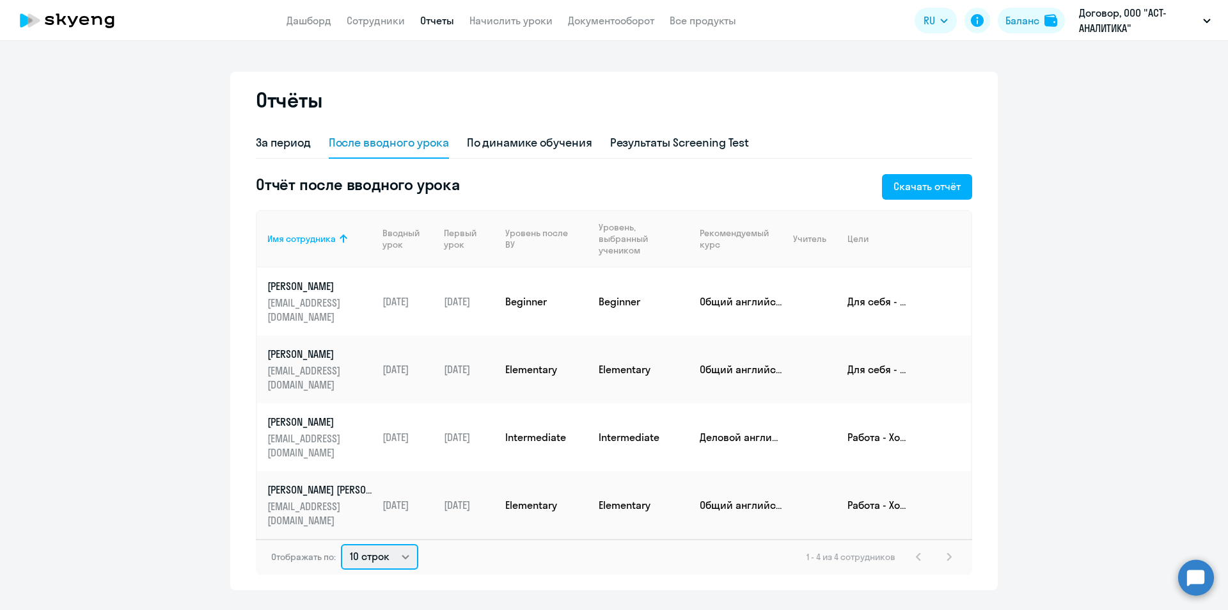
click at [399, 544] on select "10 строк 30 строк 50 строк" at bounding box center [379, 557] width 77 height 26
click at [341, 544] on select "10 строк 30 строк 50 строк" at bounding box center [379, 557] width 77 height 26
click at [381, 544] on select "10 строк 30 строк 50 строк" at bounding box center [379, 557] width 77 height 26
click at [341, 544] on select "10 строк 30 строк 50 строк" at bounding box center [379, 557] width 77 height 26
click at [388, 544] on select "10 строк 30 строк 50 строк" at bounding box center [379, 557] width 77 height 26
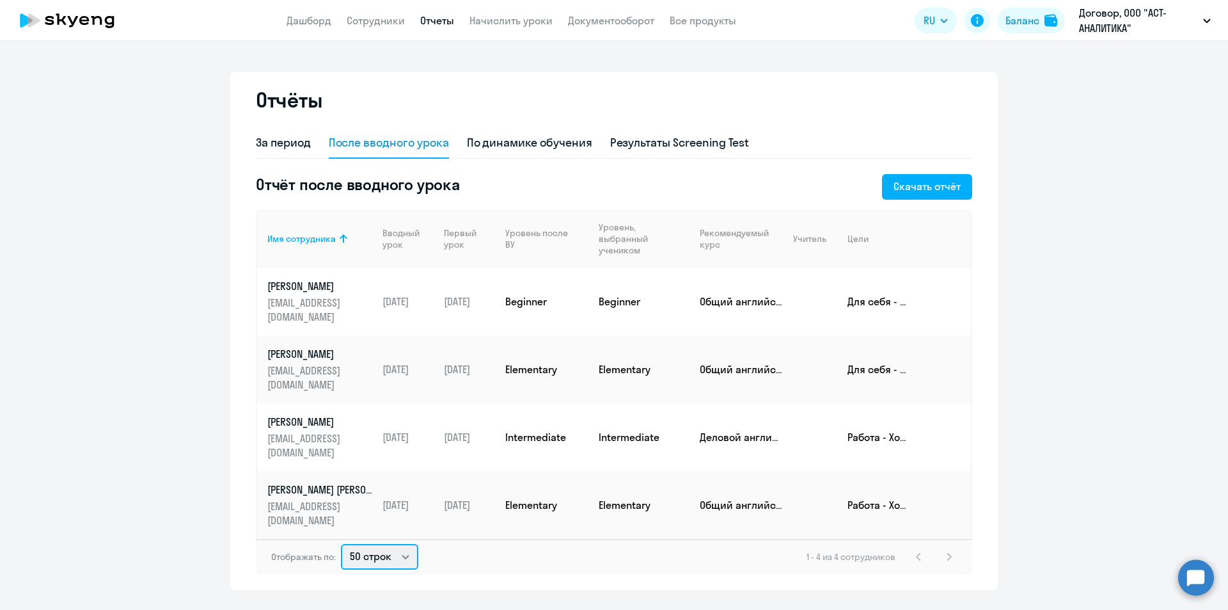
select select "10"
click at [341, 544] on select "10 строк 30 строк 50 строк" at bounding box center [379, 557] width 77 height 26
click at [948, 549] on div "1 - 4 из 4 сотрудников" at bounding box center [882, 556] width 150 height 15
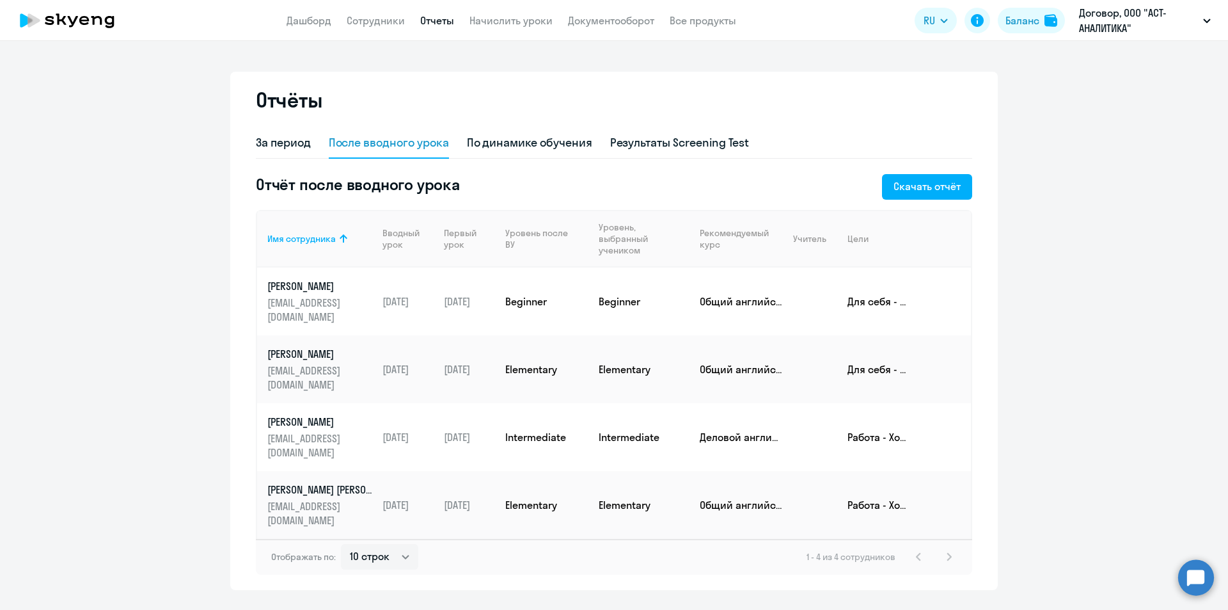
click at [948, 549] on div "1 - 4 из 4 сотрудников" at bounding box center [882, 556] width 150 height 15
click at [535, 145] on div "По динамике обучения" at bounding box center [529, 142] width 125 height 17
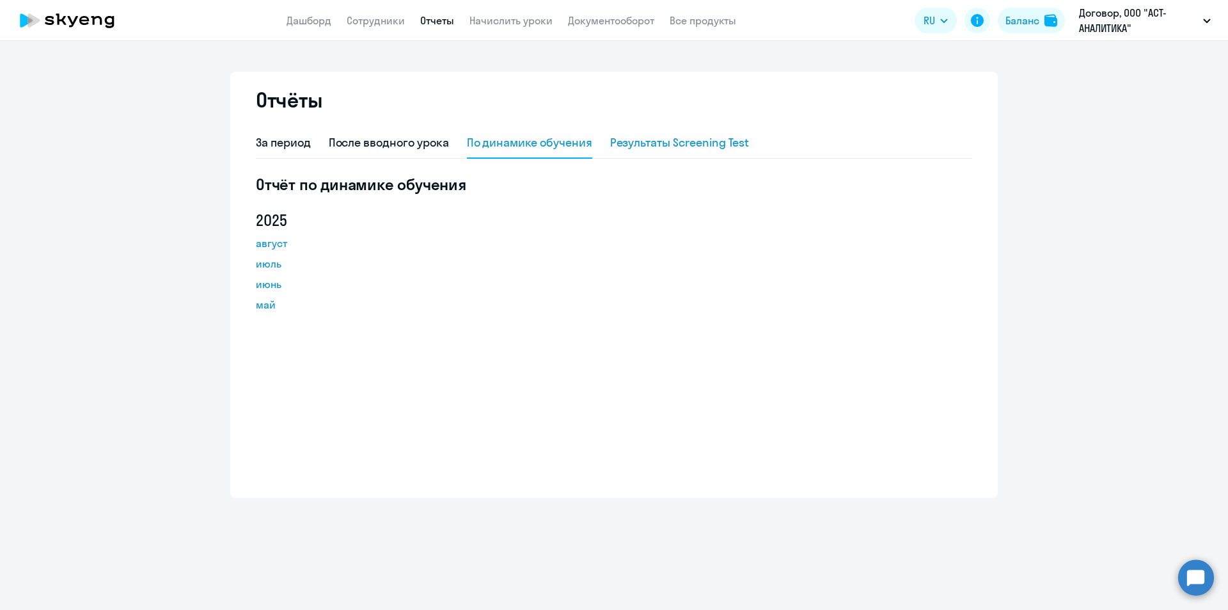
click at [675, 139] on div "Результаты Screening Test" at bounding box center [679, 142] width 139 height 17
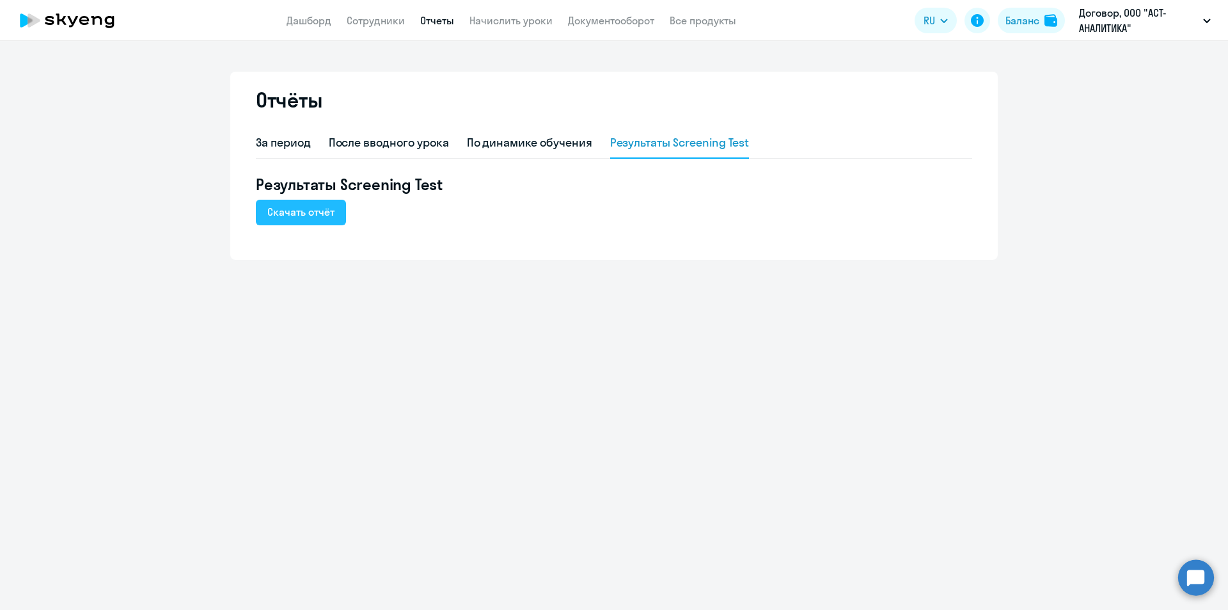
click at [303, 225] on button "Скачать отчёт" at bounding box center [301, 213] width 90 height 26
click at [511, 329] on div "Отчёты За период После вводного урока По динамике обучения Результаты Screening…" at bounding box center [614, 325] width 1228 height 569
click at [407, 20] on nav "Дашборд Сотрудники Отчеты Начислить уроки Документооборот Все продукты" at bounding box center [512, 21] width 450 height 16
click at [379, 21] on link "Сотрудники" at bounding box center [376, 20] width 58 height 13
select select "30"
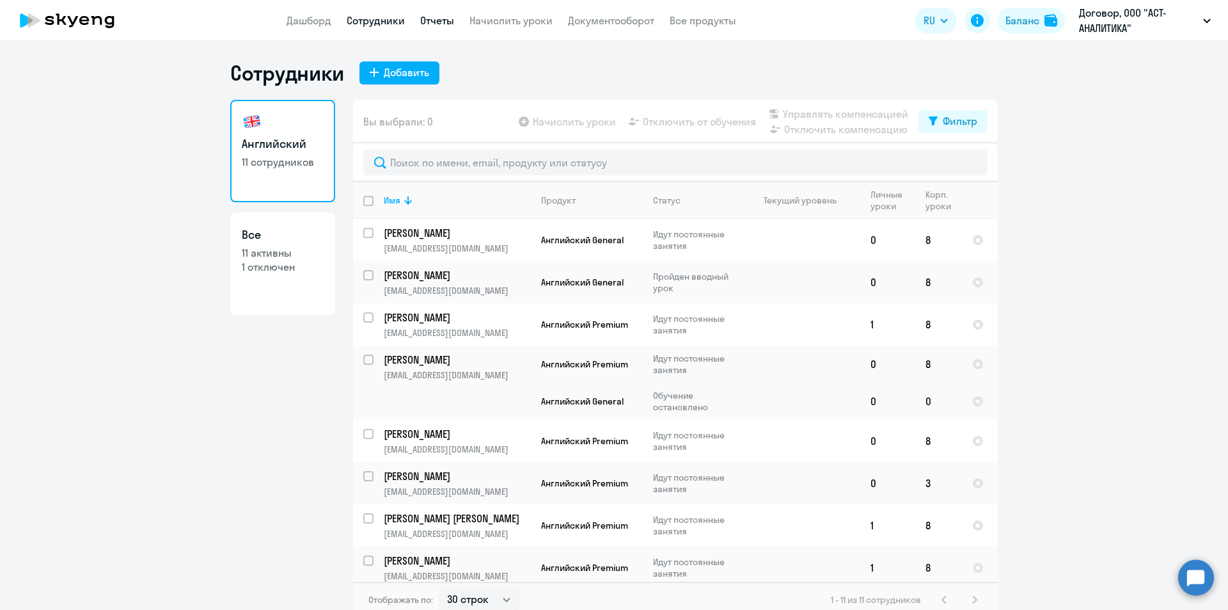
click at [431, 19] on link "Отчеты" at bounding box center [437, 20] width 34 height 13
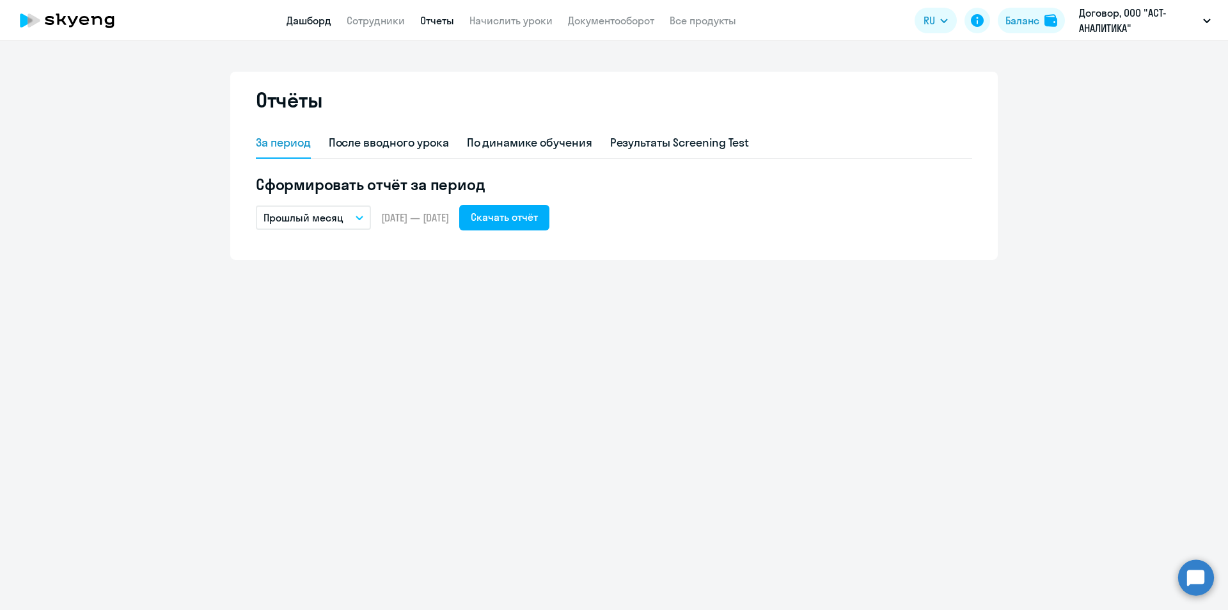
click at [316, 17] on link "Дашборд" at bounding box center [309, 20] width 45 height 13
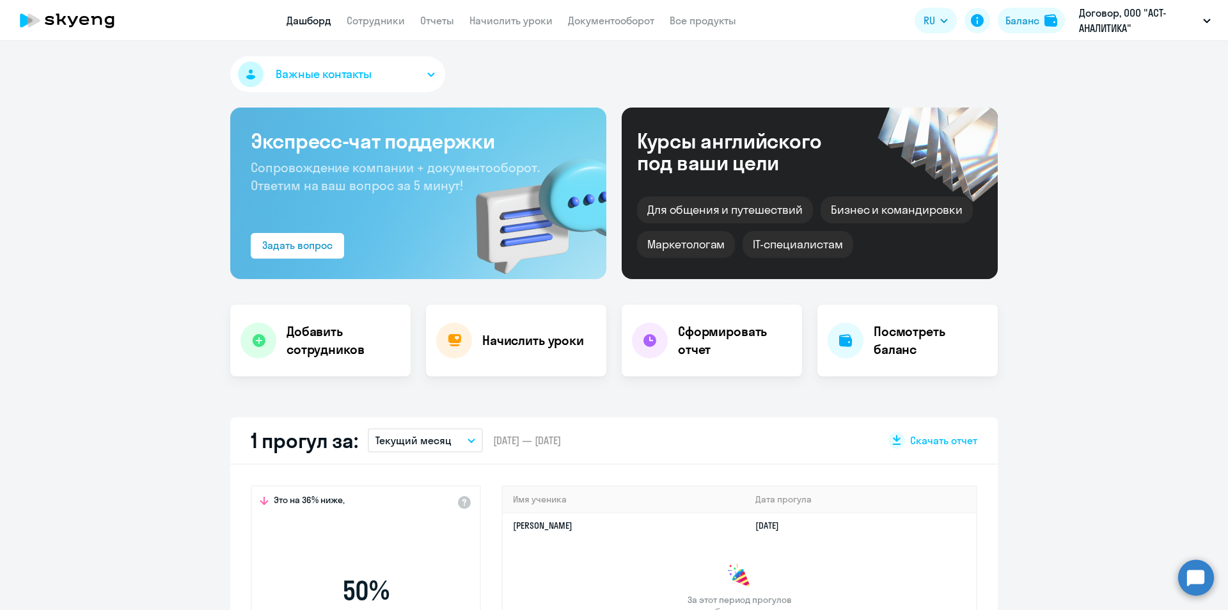
select select "30"
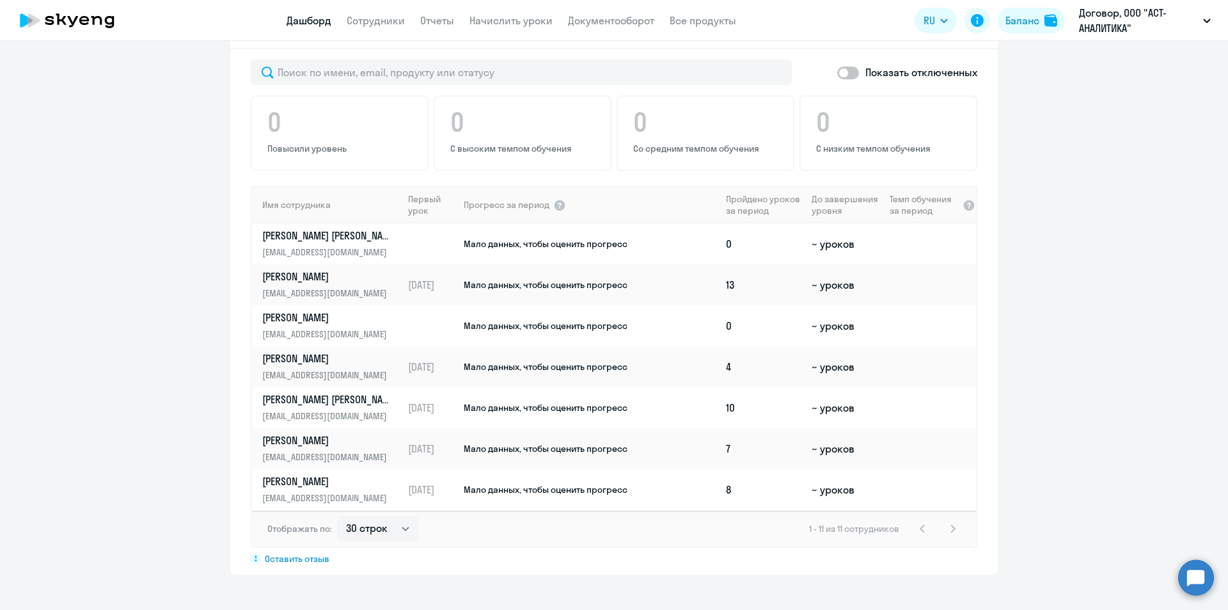
scroll to position [651, 0]
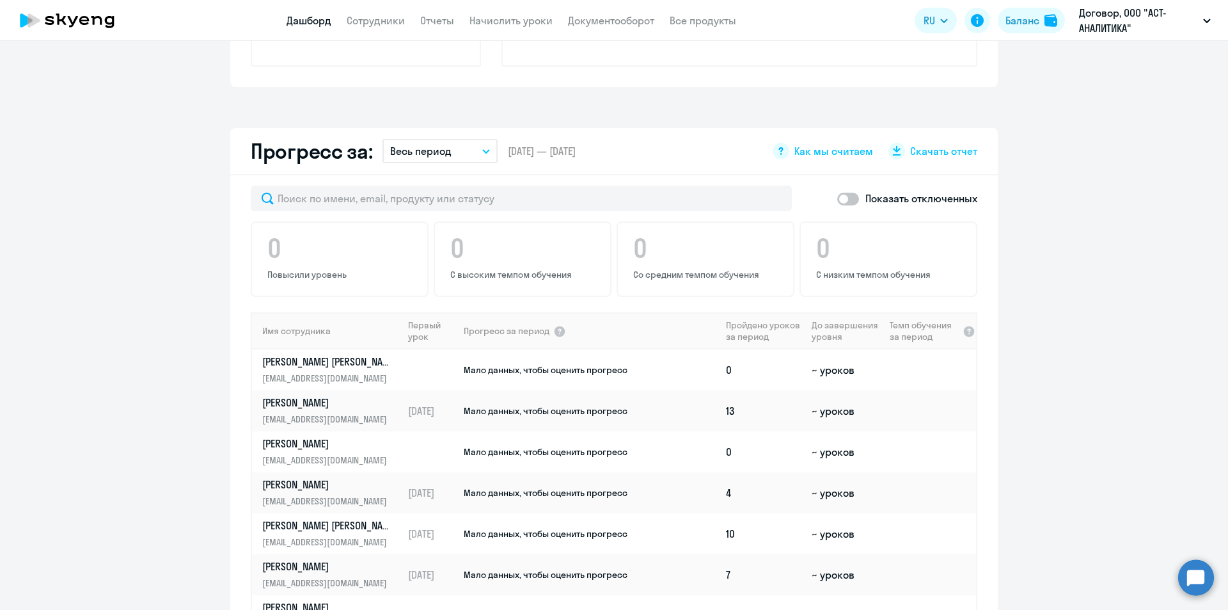
click at [837, 200] on span at bounding box center [848, 199] width 22 height 13
click at [837, 199] on input "checkbox" at bounding box center [837, 198] width 1 height 1
checkbox input "true"
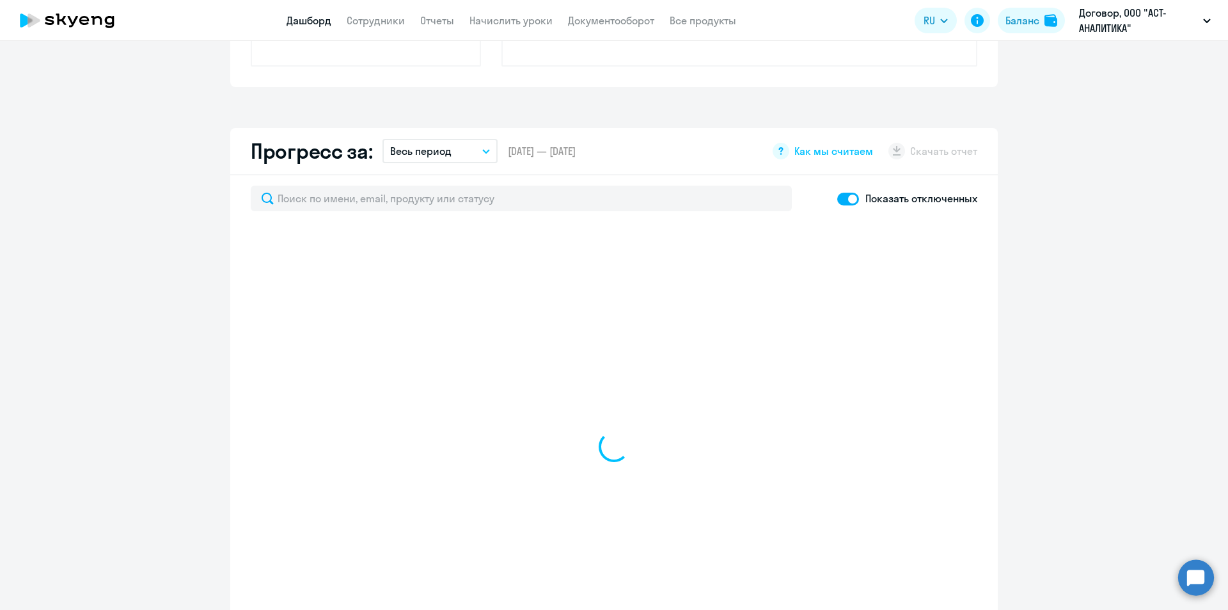
select select "30"
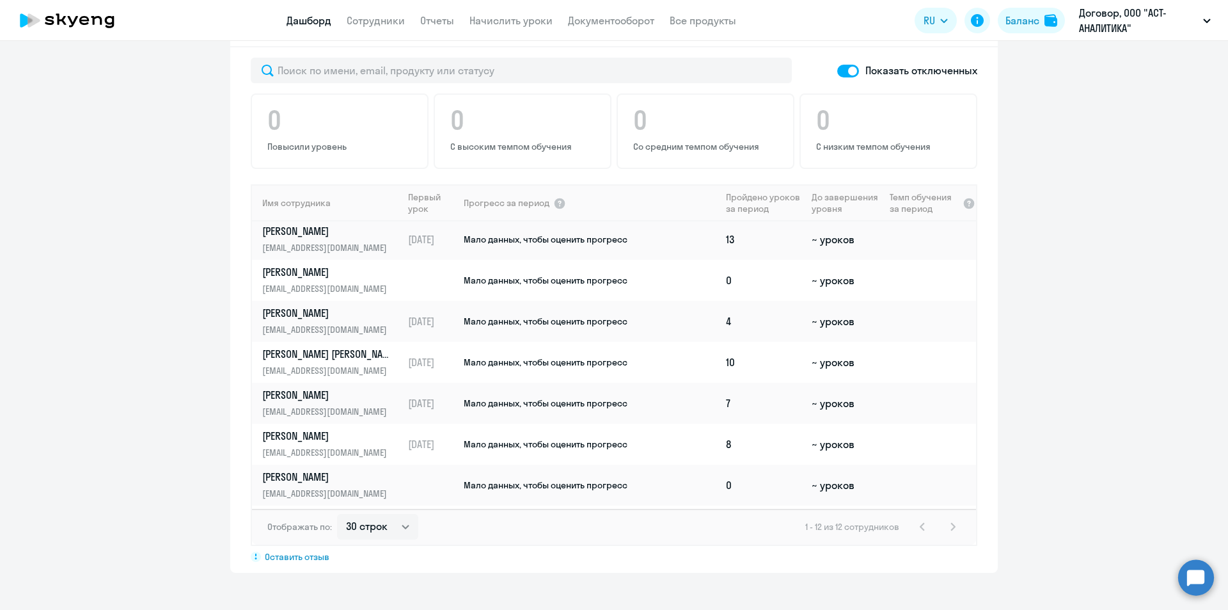
scroll to position [0, 0]
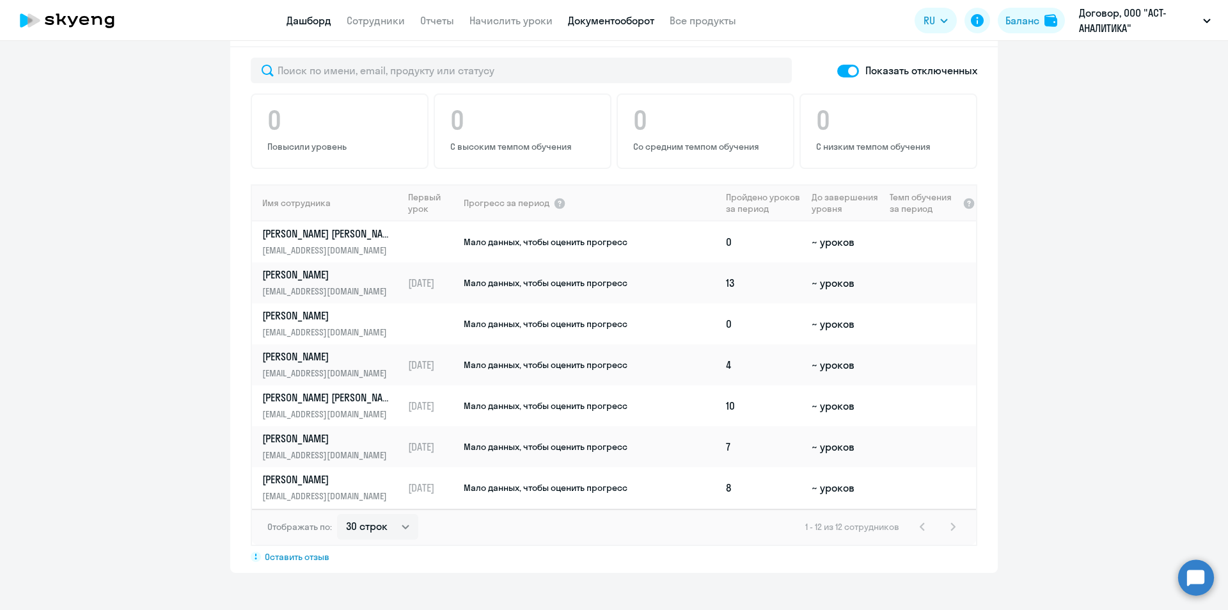
click at [635, 21] on link "Документооборот" at bounding box center [611, 20] width 86 height 13
click at [601, 19] on link "Документооборот" at bounding box center [611, 20] width 86 height 13
click at [523, 19] on link "Начислить уроки" at bounding box center [510, 20] width 83 height 13
click at [387, 24] on link "Сотрудники" at bounding box center [376, 20] width 58 height 13
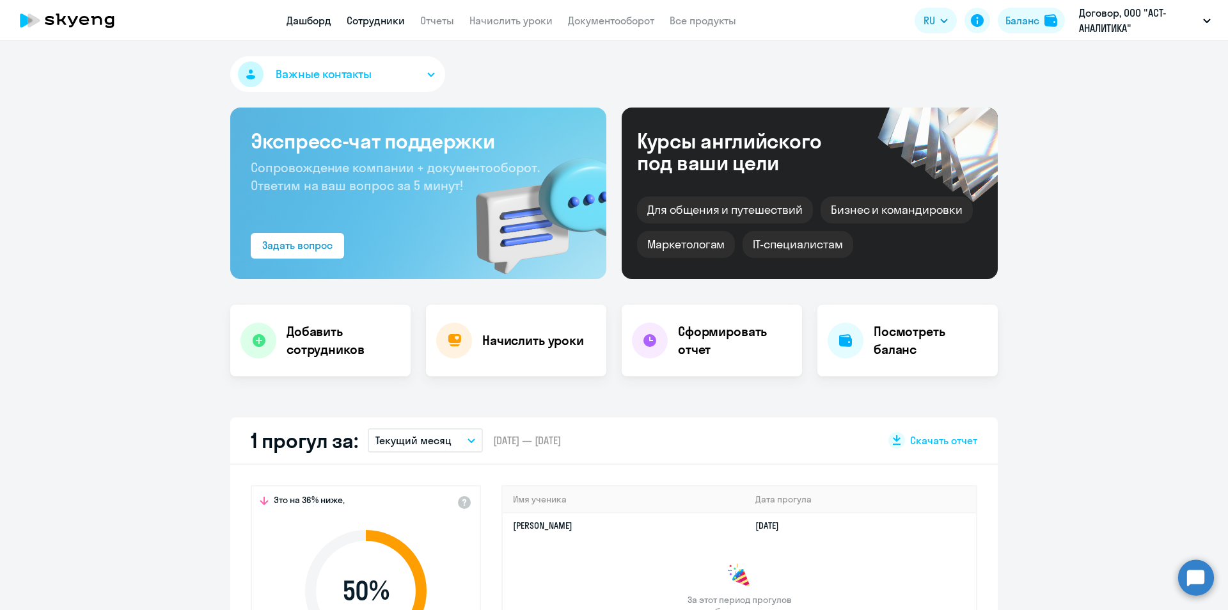
select select "30"
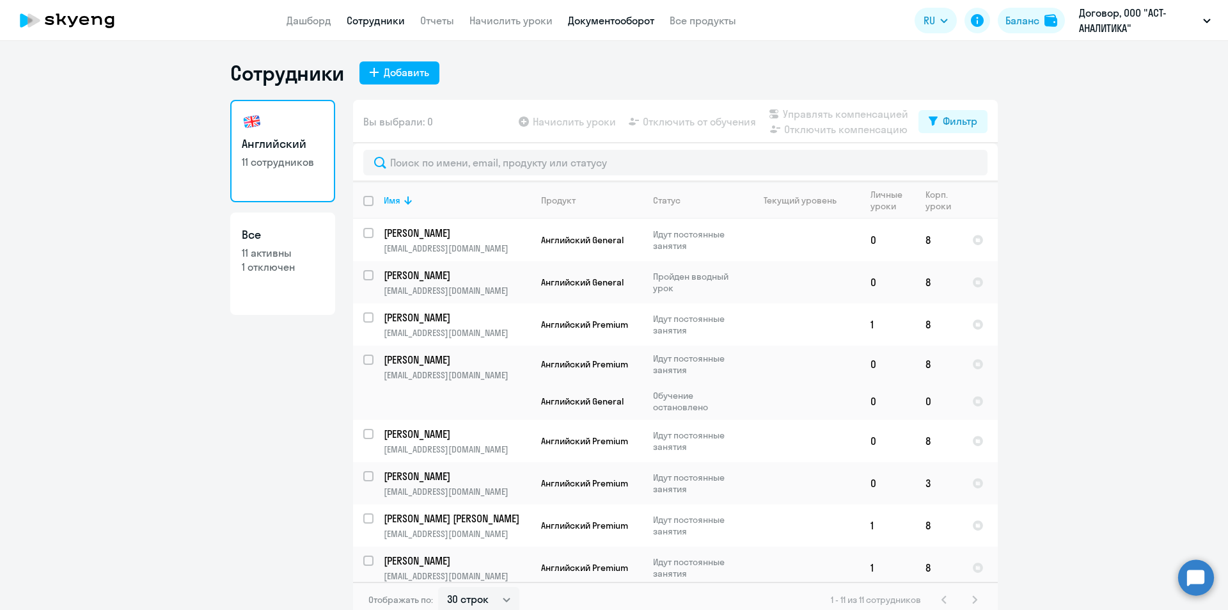
click at [609, 19] on link "Документооборот" at bounding box center [611, 20] width 86 height 13
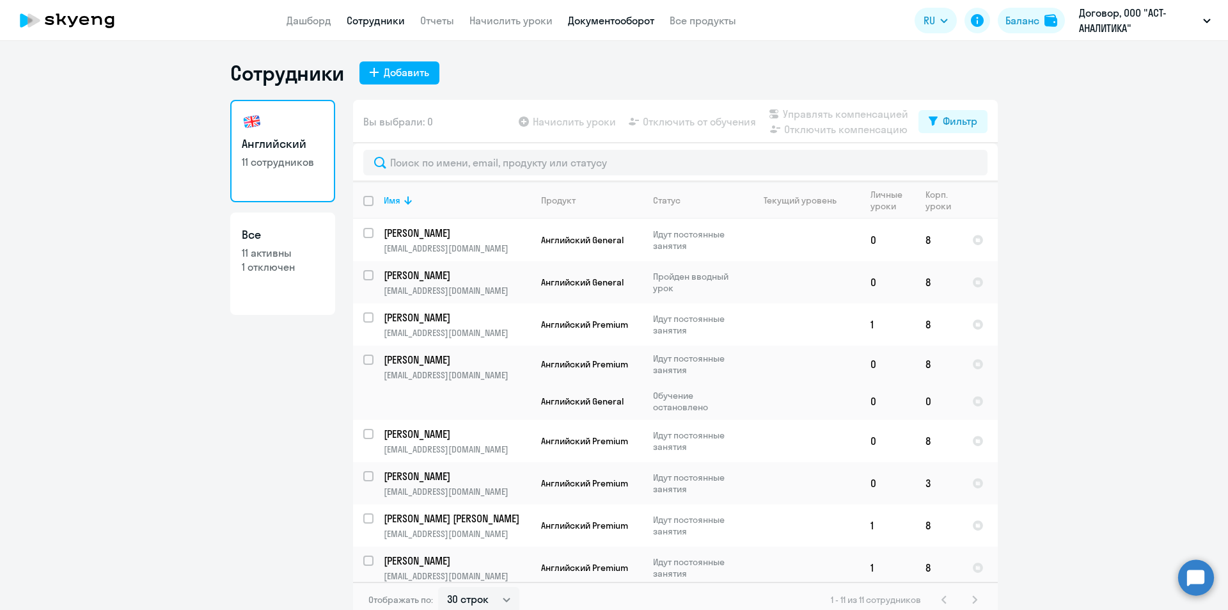
click at [609, 19] on link "Документооборот" at bounding box center [611, 20] width 86 height 13
click at [702, 18] on link "Все продукты" at bounding box center [703, 20] width 67 height 13
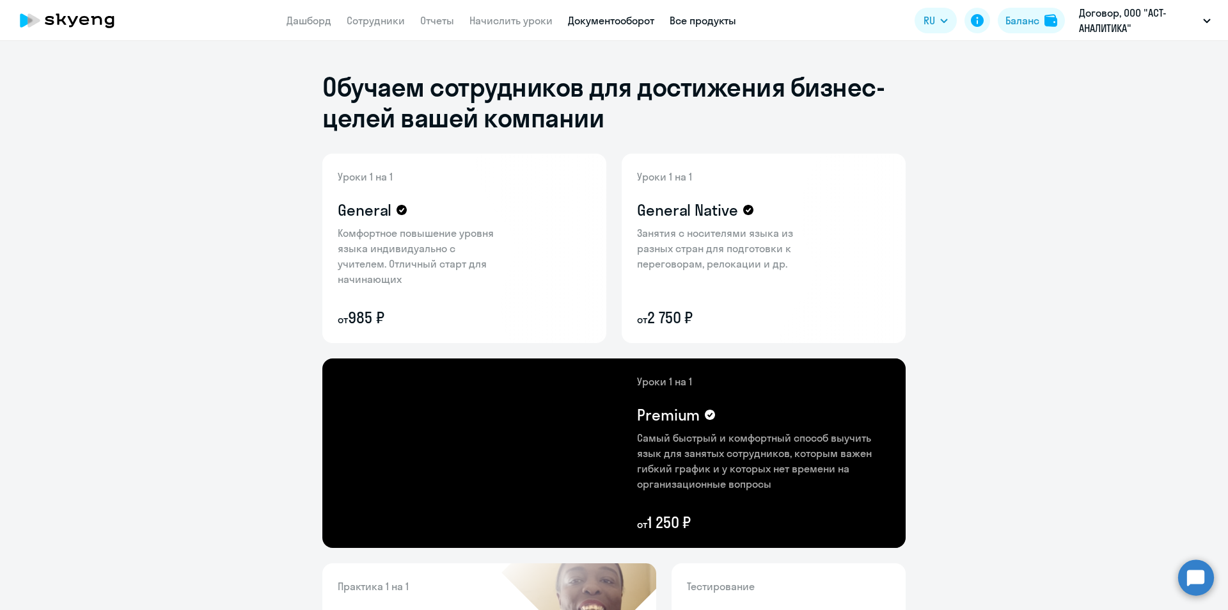
click at [624, 19] on link "Документооборот" at bounding box center [611, 20] width 86 height 13
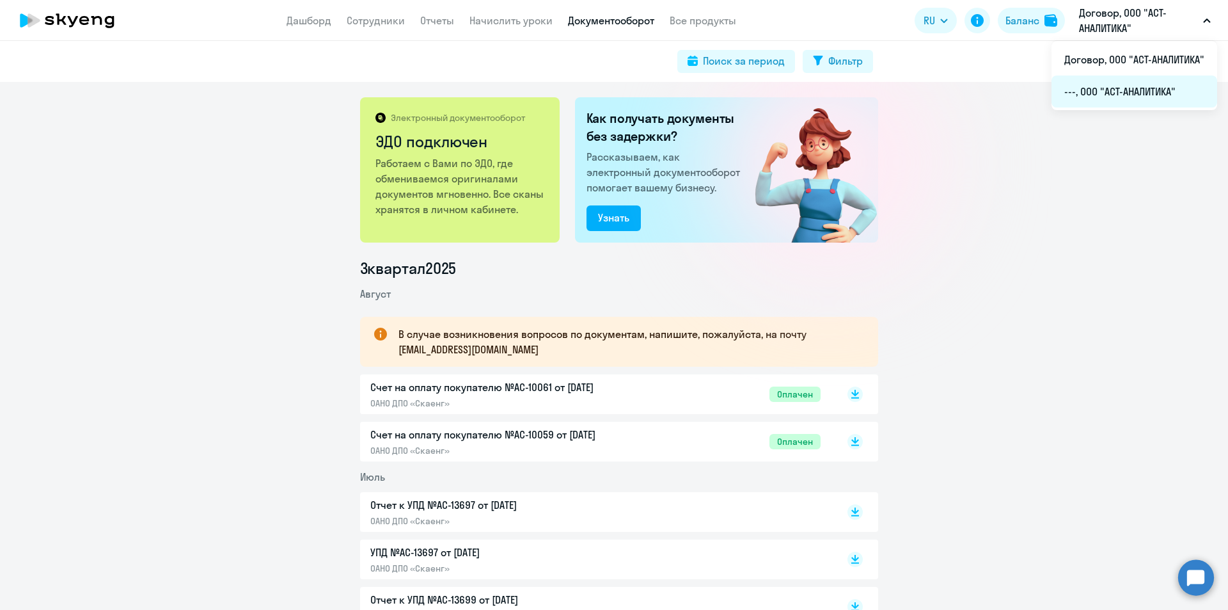
click at [1112, 88] on li "---, ООО "АСТ-АНАЛИТИКА"" at bounding box center [1135, 91] width 166 height 32
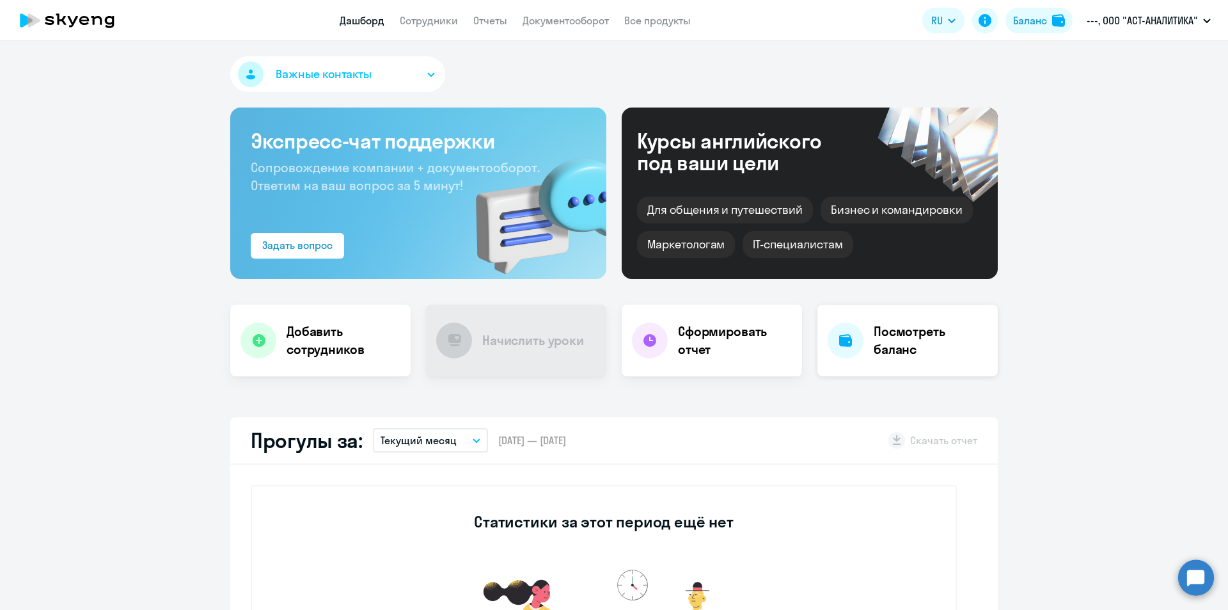
click at [879, 335] on h4 "Посмотреть баланс" at bounding box center [931, 340] width 114 height 36
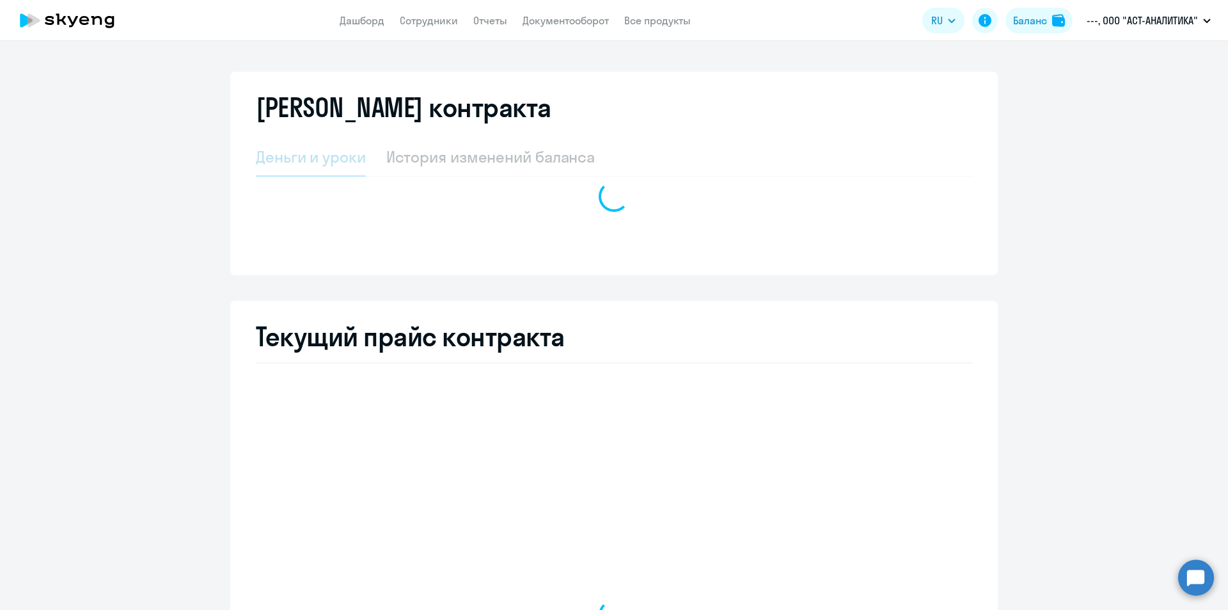
select select "english_adult_not_native_speaker_premium"
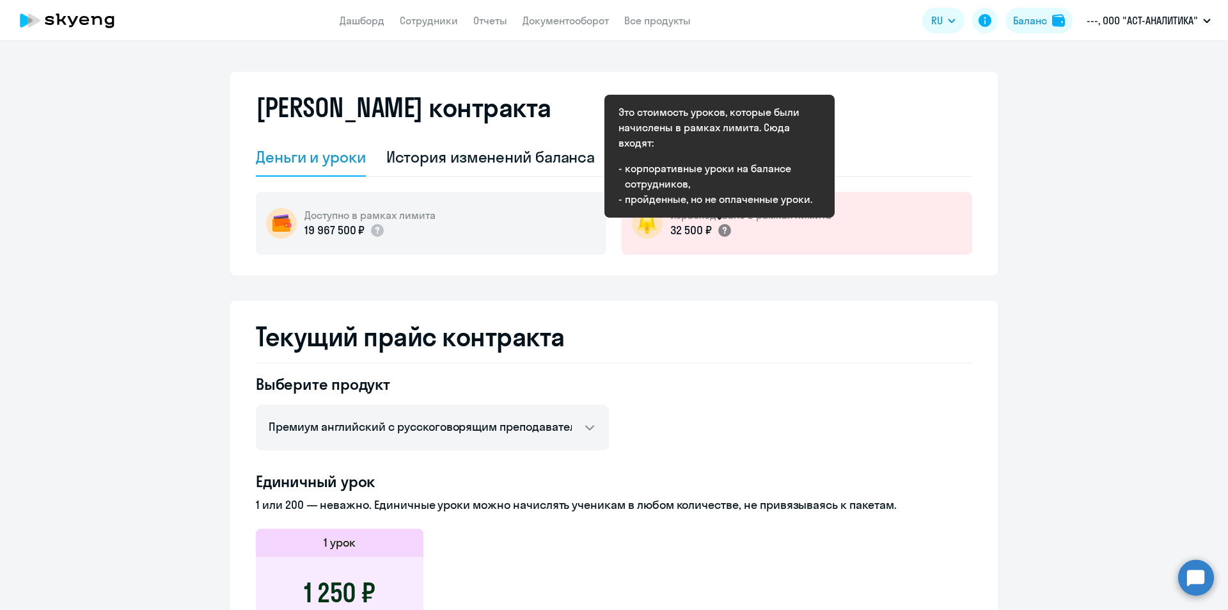
click at [726, 234] on icon at bounding box center [724, 230] width 15 height 15
click at [718, 227] on circle at bounding box center [724, 230] width 13 height 13
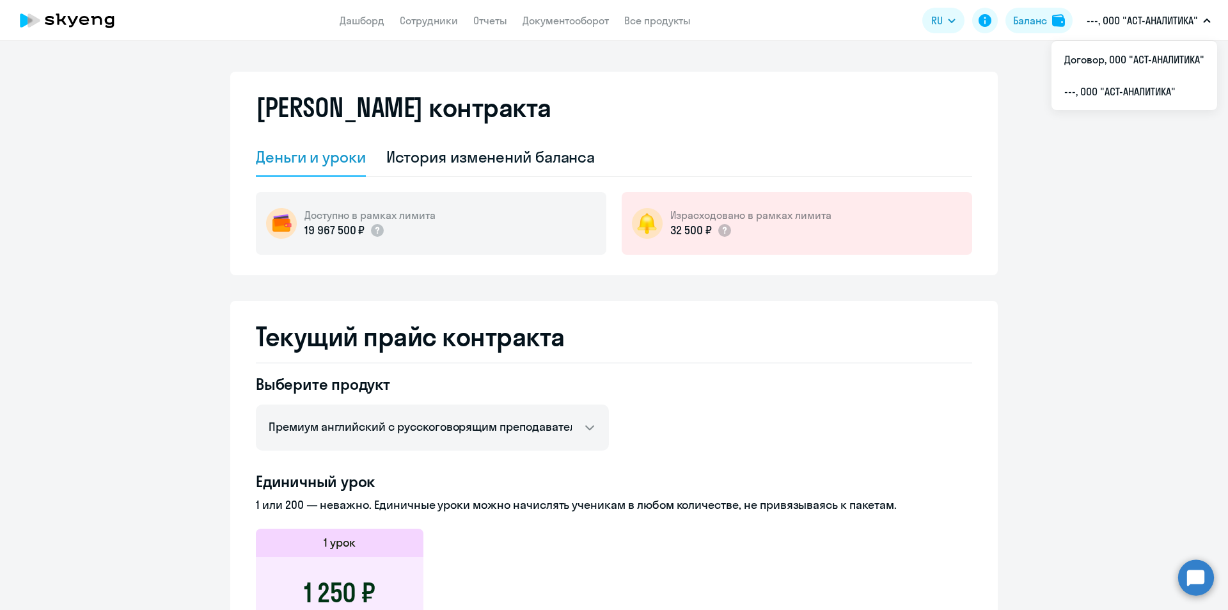
click at [1131, 13] on p "---, ООО "АСТ-АНАЛИТИКА"" at bounding box center [1142, 20] width 111 height 15
click at [1097, 68] on li "Договор, ООО "АСТ-АНАЛИТИКА"" at bounding box center [1135, 59] width 166 height 32
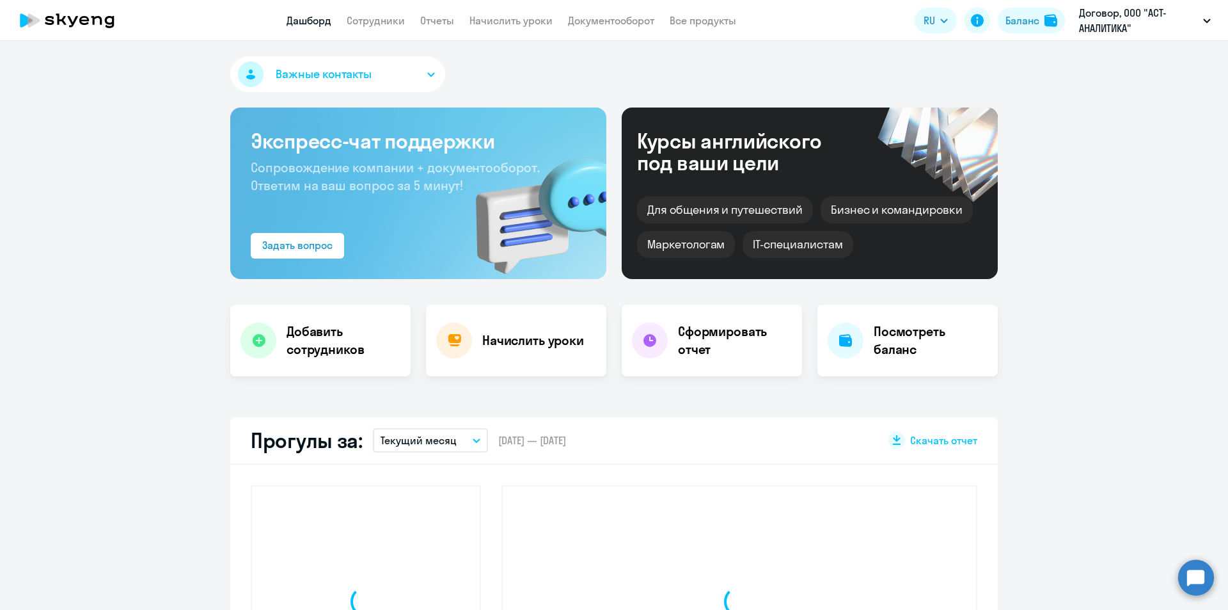
select select "30"
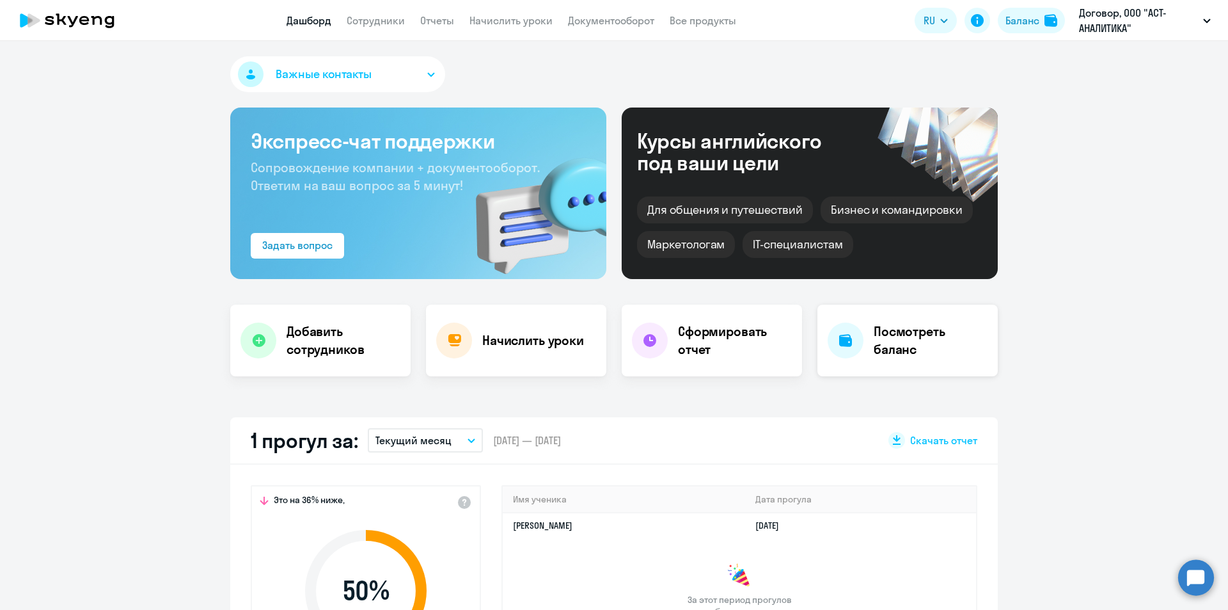
click at [868, 343] on div "Посмотреть баланс" at bounding box center [907, 340] width 180 height 72
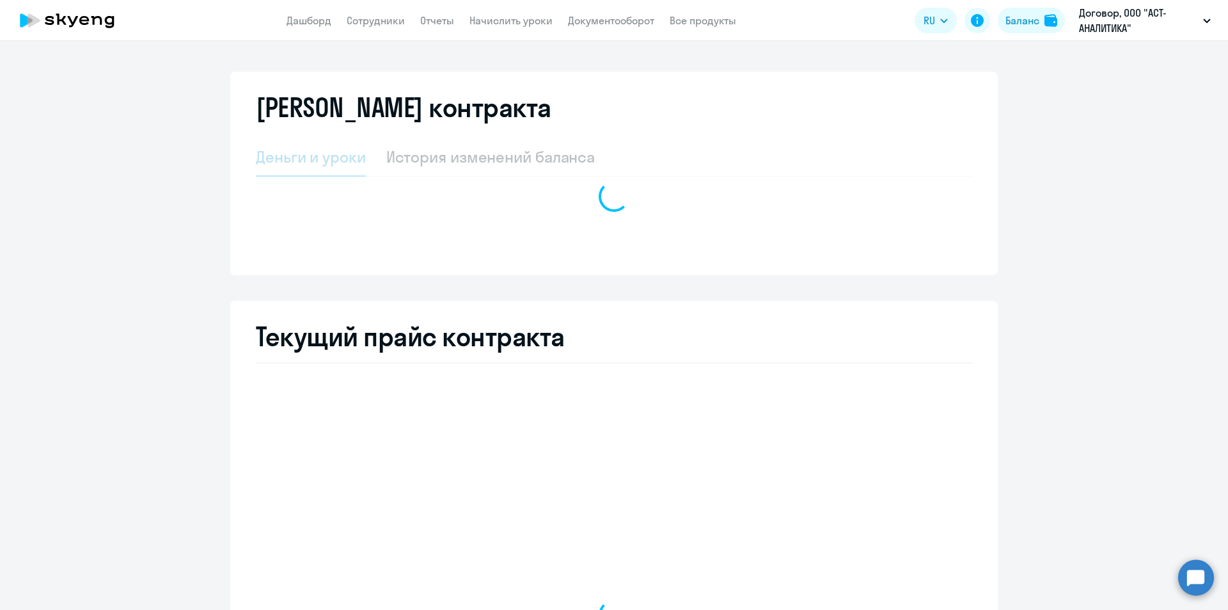
select select "english_adult_not_native_speaker"
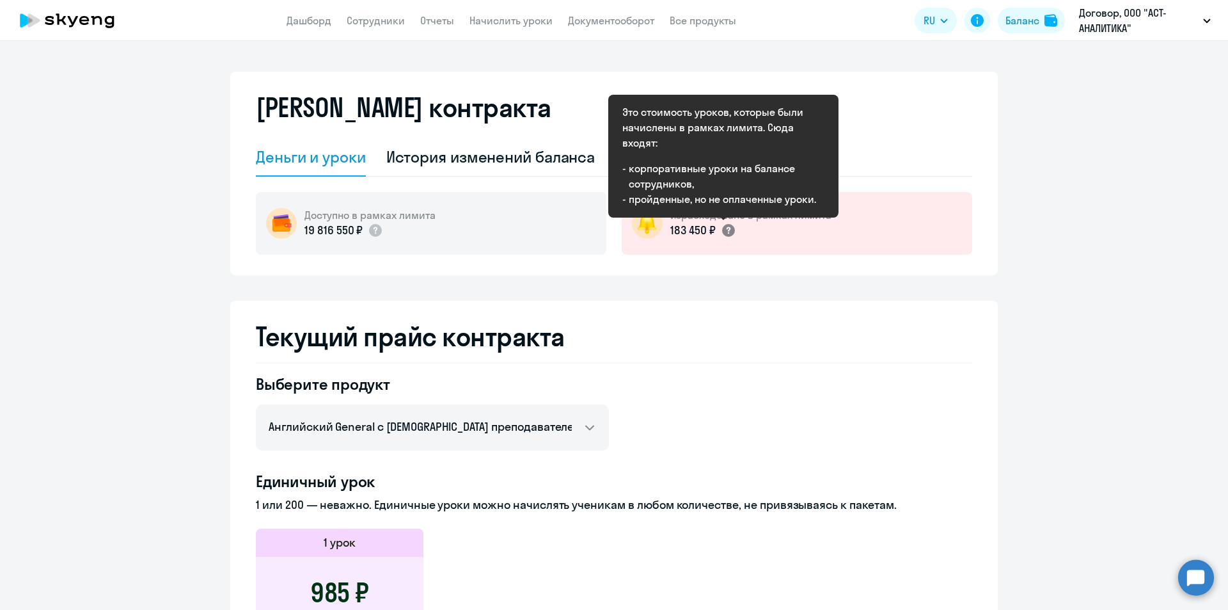
click at [729, 227] on icon at bounding box center [728, 230] width 15 height 15
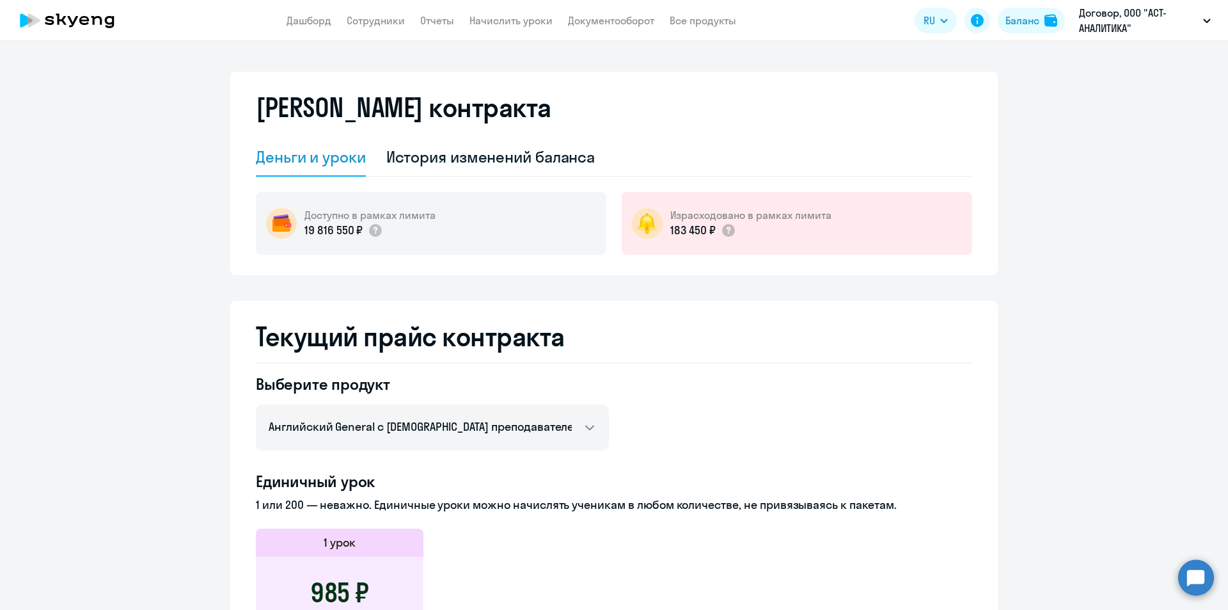
click at [472, 154] on div "История изменений баланса" at bounding box center [490, 156] width 209 height 20
